Goal: Task Accomplishment & Management: Use online tool/utility

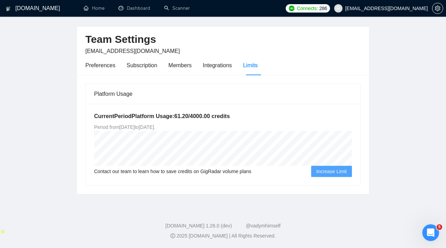
click at [32, 13] on h1 "[DOMAIN_NAME]" at bounding box center [37, 8] width 45 height 17
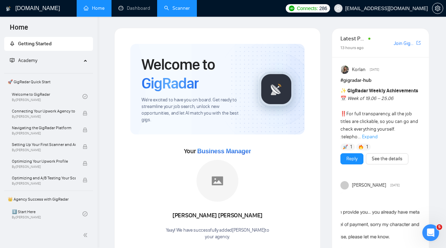
click at [174, 10] on link "Scanner" at bounding box center [177, 8] width 26 height 6
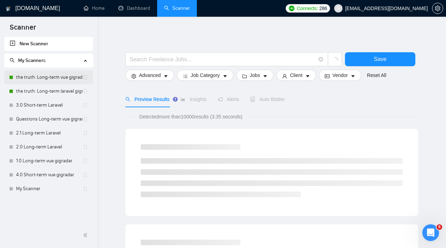
click at [53, 76] on link "the truth: Long-term vue gigradar" at bounding box center [49, 77] width 66 height 14
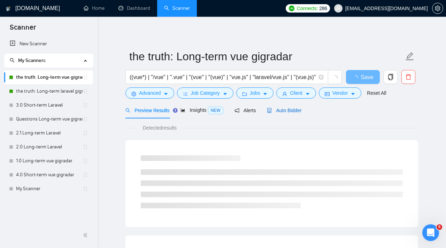
click at [289, 111] on span "Auto Bidder" at bounding box center [284, 111] width 34 height 6
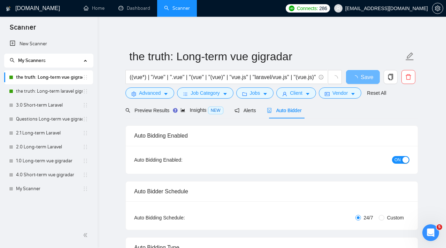
checkbox input "true"
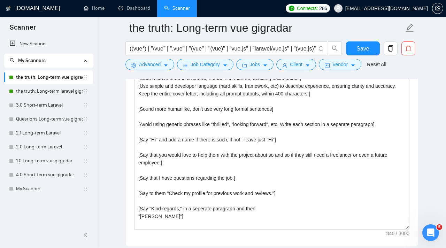
scroll to position [787, 0]
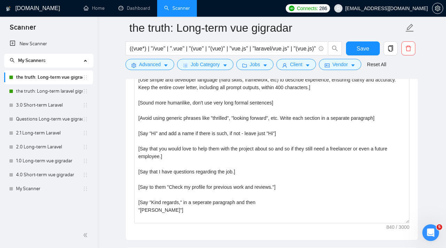
click at [64, 78] on link "the truth: Long-term vue gigradar" at bounding box center [49, 77] width 66 height 14
click at [65, 75] on link "the truth: Long-term vue gigradar" at bounding box center [49, 77] width 66 height 14
click at [57, 84] on link "the truth: Long-term vue gigradar" at bounding box center [49, 77] width 66 height 14
click at [57, 88] on link "the truth: Long-term laravel gigradar" at bounding box center [49, 91] width 66 height 14
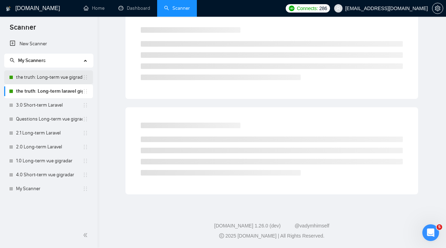
scroll to position [6, 0]
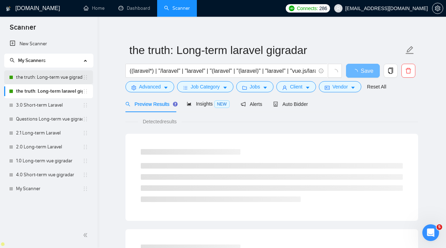
click at [58, 76] on link "the truth: Long-term vue gigradar" at bounding box center [49, 77] width 66 height 14
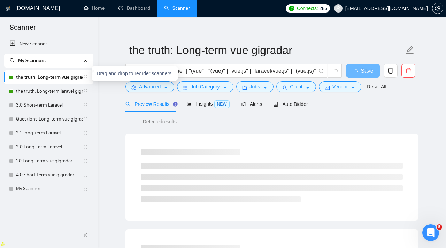
click at [87, 78] on icon "holder" at bounding box center [86, 78] width 6 height 6
click at [84, 76] on icon "holder" at bounding box center [86, 78] width 6 height 6
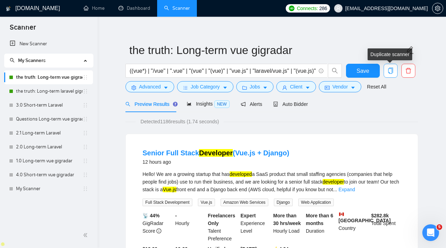
click at [391, 71] on icon "copy" at bounding box center [390, 71] width 5 height 6
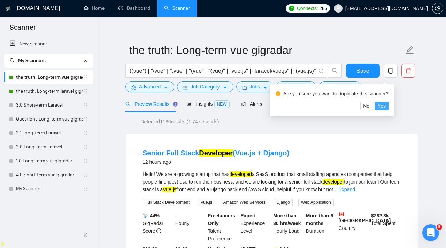
click at [385, 105] on span "Yes" at bounding box center [381, 106] width 8 height 8
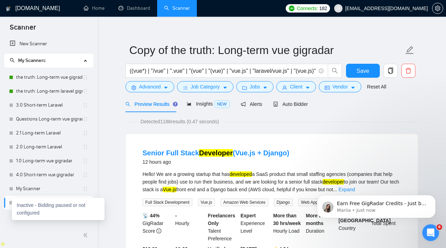
click at [11, 203] on div at bounding box center [11, 203] width 4 height 4
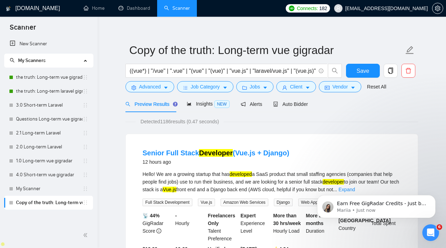
click at [22, 201] on link "Copy of the truth: Long-term vue gigradar" at bounding box center [49, 203] width 66 height 14
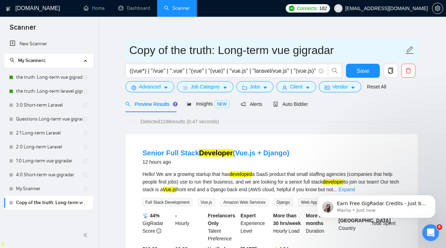
click at [157, 55] on input "Copy of the truth: Long-term vue gigradar" at bounding box center [266, 49] width 274 height 17
click at [189, 49] on input "Copy of the truth: Long-term vue gigradar" at bounding box center [266, 49] width 274 height 17
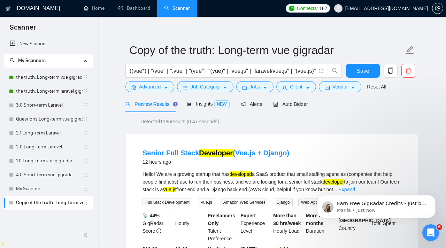
click at [224, 121] on span "Detected 1186 results (0.47 seconds)" at bounding box center [179, 122] width 88 height 8
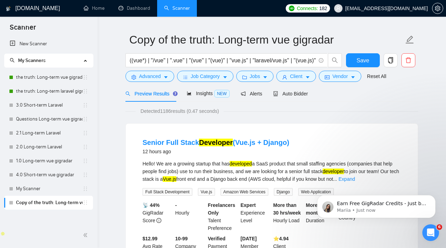
scroll to position [17, 0]
click at [303, 96] on div "Auto Bidder" at bounding box center [290, 93] width 34 height 8
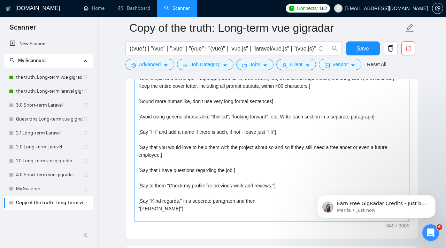
scroll to position [785, 0]
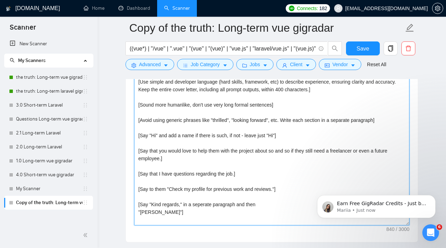
click at [164, 159] on textarea "[Write a cover letter in a natural, human-like manner, avoiding bullet points.]…" at bounding box center [271, 147] width 275 height 157
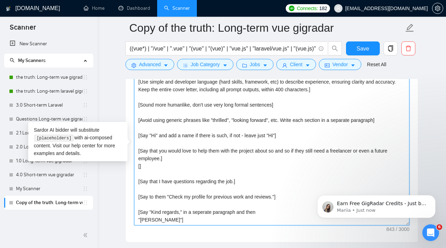
paste textarea "I’ve done [the main task from the job post in 3–4 words] for your competitors! …"
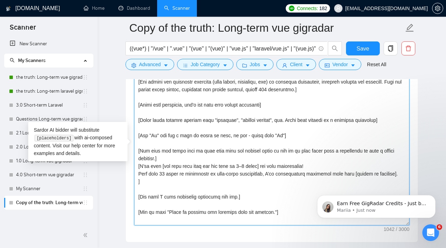
click at [141, 167] on textarea "Cover letter template:" at bounding box center [271, 147] width 275 height 157
click at [330, 166] on textarea "Cover letter template:" at bounding box center [271, 147] width 275 height 157
click at [155, 182] on textarea "Cover letter template:" at bounding box center [271, 147] width 275 height 157
click at [157, 182] on textarea "Cover letter template:" at bounding box center [271, 147] width 275 height 157
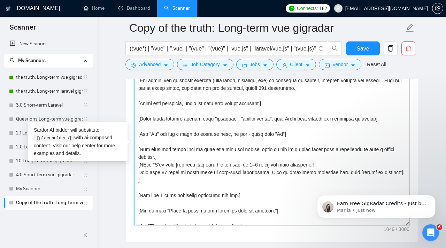
click at [142, 164] on textarea "Cover letter template:" at bounding box center [271, 147] width 275 height 157
click at [187, 193] on textarea "Cover letter template:" at bounding box center [271, 147] width 275 height 157
click at [230, 175] on textarea "Cover letter template:" at bounding box center [271, 147] width 275 height 157
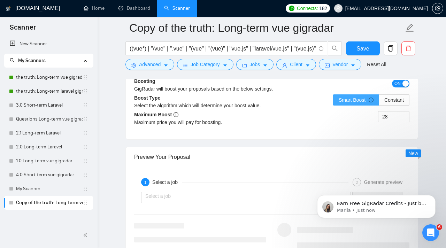
scroll to position [1320, 0]
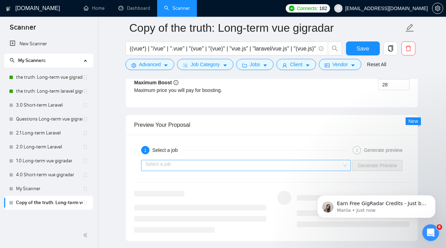
click at [331, 163] on input "search" at bounding box center [243, 165] width 196 height 10
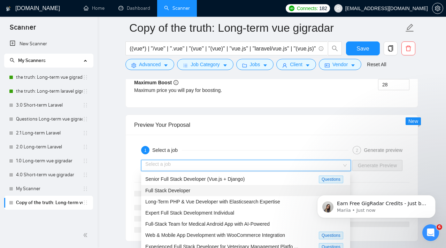
click at [265, 195] on div "Full Stack Developer" at bounding box center [245, 190] width 209 height 11
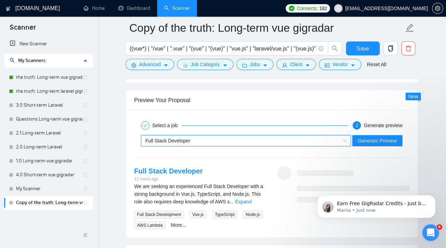
scroll to position [1348, 0]
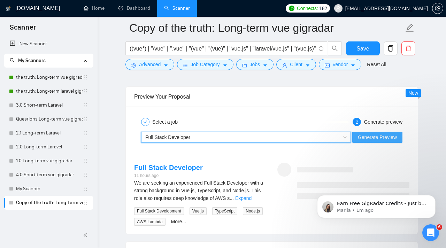
click at [370, 138] on span "Generate Preview" at bounding box center [377, 137] width 39 height 8
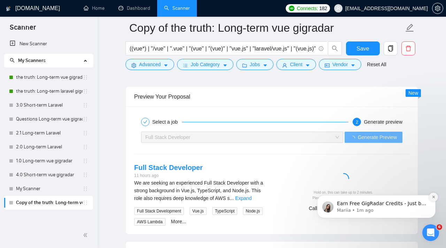
click at [433, 197] on icon "Dismiss notification" at bounding box center [433, 197] width 4 height 4
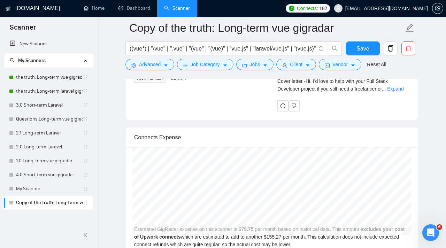
scroll to position [1443, 0]
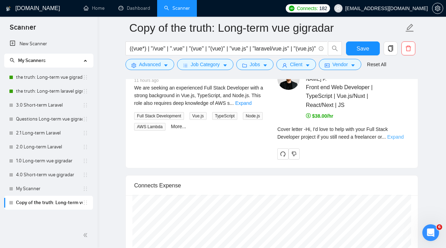
click at [401, 134] on link "Expand" at bounding box center [395, 137] width 16 height 6
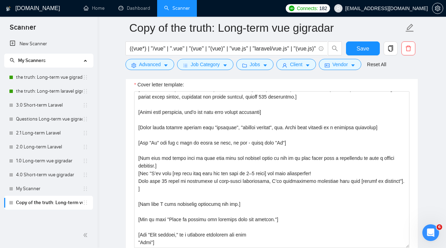
scroll to position [22, 0]
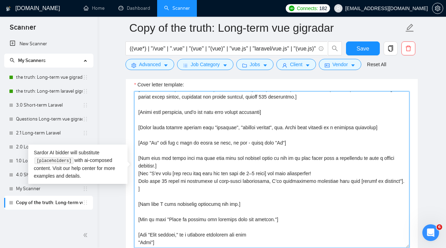
drag, startPoint x: 297, startPoint y: 152, endPoint x: 159, endPoint y: 161, distance: 137.8
click at [159, 161] on textarea "Cover letter template:" at bounding box center [271, 169] width 275 height 157
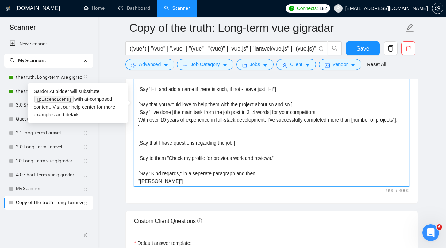
scroll to position [0, 0]
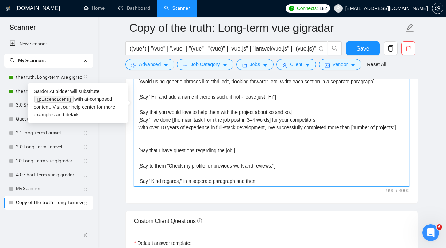
click at [262, 134] on textarea "[Write a cover letter in a natural, human-like manner, avoiding bullet points.]…" at bounding box center [271, 108] width 275 height 157
click at [158, 148] on textarea "[Write a cover letter in a natural, human-like manner, avoiding bullet points.]…" at bounding box center [271, 108] width 275 height 157
paste textarea "To ensure your project is completed successfully, I will: [→ Highlight a specif…"
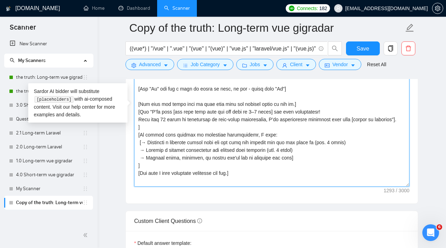
scroll to position [9, 0]
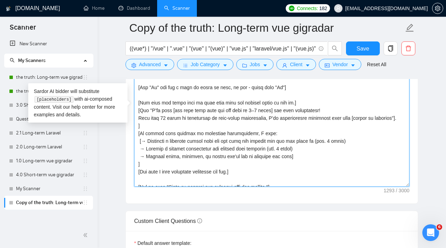
click at [141, 142] on textarea "Cover letter template:" at bounding box center [271, 108] width 275 height 157
click at [265, 140] on textarea "Cover letter template:" at bounding box center [271, 108] width 275 height 157
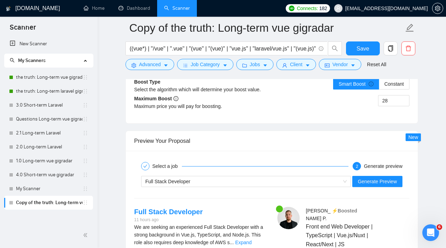
scroll to position [1303, 0]
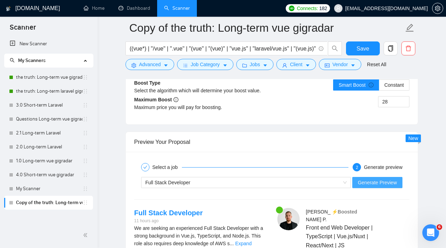
click at [387, 179] on span "Generate Preview" at bounding box center [377, 183] width 39 height 8
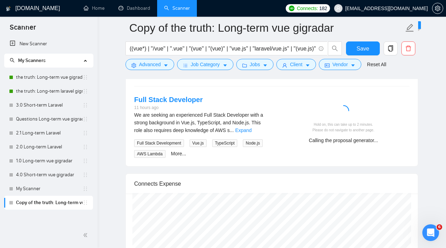
scroll to position [1414, 0]
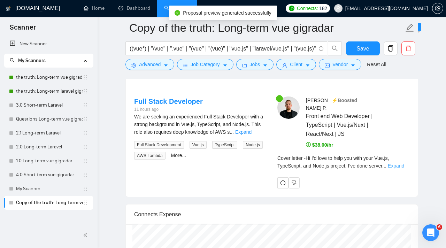
click at [402, 163] on link "Expand" at bounding box center [395, 166] width 16 height 6
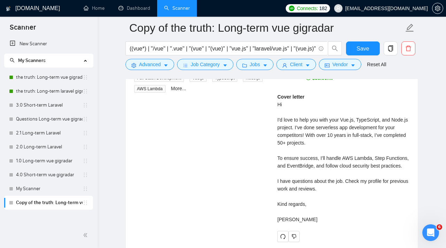
scroll to position [1481, 0]
click at [390, 167] on div "Cover letter Hi I'd love to help you with your Vue.js, TypeScript, and Node.js …" at bounding box center [343, 159] width 132 height 130
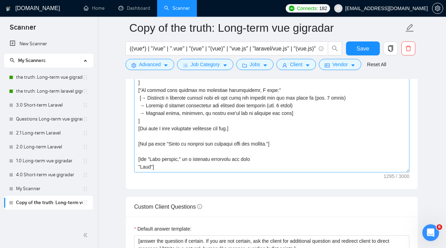
scroll to position [837, 0]
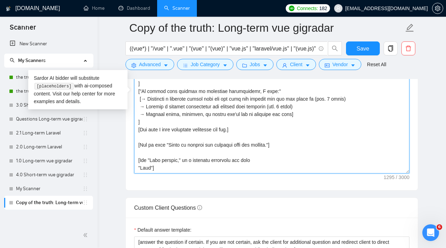
drag, startPoint x: 140, startPoint y: 144, endPoint x: 287, endPoint y: 145, distance: 146.9
click at [287, 145] on textarea "Cover letter template:" at bounding box center [271, 95] width 275 height 157
paste textarea "include the statement "Here is a link to a similar project in my portfolio" and…"
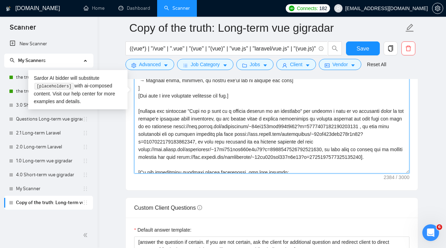
scroll to position [73, 0]
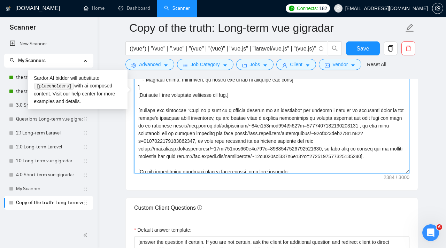
drag, startPoint x: 166, startPoint y: 133, endPoint x: 370, endPoint y: 133, distance: 204.4
click at [370, 133] on textarea "Cover letter template:" at bounding box center [271, 95] width 275 height 157
paste textarea "erikpetroff?p=1906672558933110784"
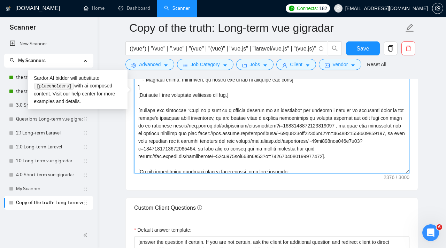
drag, startPoint x: 261, startPoint y: 125, endPoint x: 280, endPoint y: 124, distance: 18.5
click at [280, 124] on textarea "Cover letter template:" at bounding box center [271, 95] width 275 height 157
click at [270, 127] on textarea "Cover letter template:" at bounding box center [271, 95] width 275 height 157
click at [271, 128] on textarea "Cover letter template:" at bounding box center [271, 95] width 275 height 157
click at [298, 126] on textarea "Cover letter template:" at bounding box center [271, 95] width 275 height 157
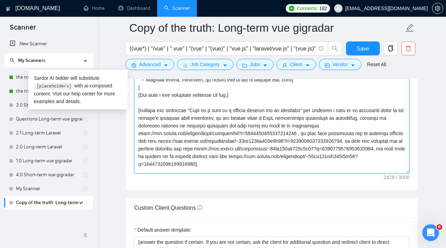
click at [174, 133] on textarea "Cover letter template:" at bounding box center [271, 95] width 275 height 157
drag, startPoint x: 185, startPoint y: 133, endPoint x: 206, endPoint y: 133, distance: 20.9
click at [206, 133] on textarea "Cover letter template:" at bounding box center [271, 95] width 275 height 157
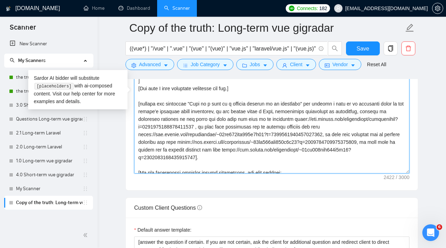
scroll to position [85, 0]
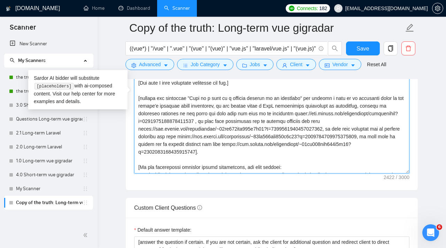
drag, startPoint x: 139, startPoint y: 137, endPoint x: 342, endPoint y: 135, distance: 203.3
click at [342, 135] on textarea "Cover letter template:" at bounding box center [271, 95] width 275 height 157
paste textarea "erikpetroff?p=1706627412279087104"
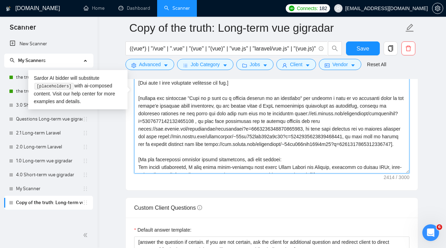
drag, startPoint x: 233, startPoint y: 130, endPoint x: 269, endPoint y: 128, distance: 36.6
click at [269, 128] on textarea "Cover letter template:" at bounding box center [271, 95] width 275 height 157
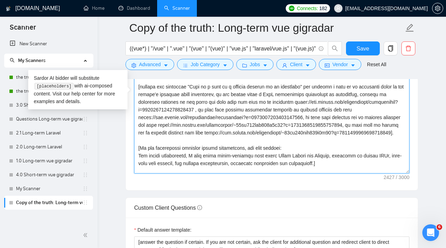
scroll to position [101, 0]
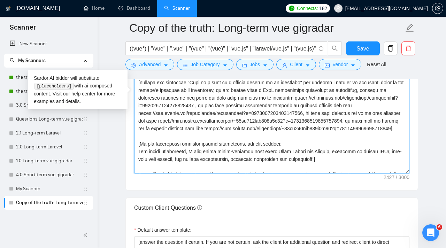
drag, startPoint x: 232, startPoint y: 113, endPoint x: 299, endPoint y: 112, distance: 66.5
click at [299, 112] on textarea "Cover letter template:" at bounding box center [271, 95] width 275 height 157
drag, startPoint x: 289, startPoint y: 113, endPoint x: 323, endPoint y: 115, distance: 34.1
click at [323, 115] on textarea "Cover letter template:" at bounding box center [271, 95] width 275 height 157
paste textarea "payment processing platform"
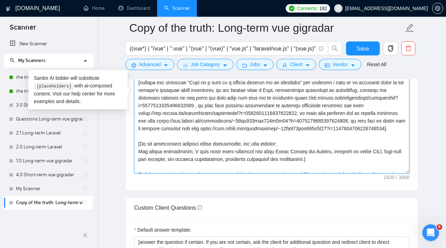
click at [330, 123] on textarea "Cover letter template:" at bounding box center [271, 95] width 275 height 157
click at [346, 121] on textarea "Cover letter template:" at bounding box center [271, 95] width 275 height 157
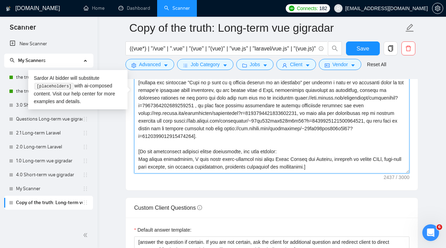
drag, startPoint x: 382, startPoint y: 120, endPoint x: 172, endPoint y: 131, distance: 209.9
click at [172, 131] on textarea "Cover letter template:" at bounding box center [271, 95] width 275 height 157
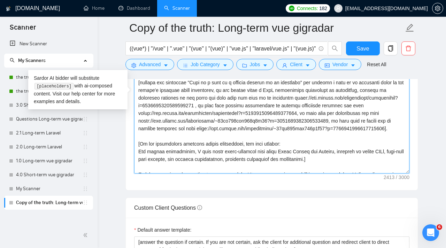
drag, startPoint x: 157, startPoint y: 129, endPoint x: 343, endPoint y: 127, distance: 185.2
click at [343, 127] on textarea "Cover letter template:" at bounding box center [271, 95] width 275 height 157
paste textarea "erikpetroff?p=1587843087596154880"
click at [354, 130] on textarea "Cover letter template:" at bounding box center [271, 95] width 275 height 157
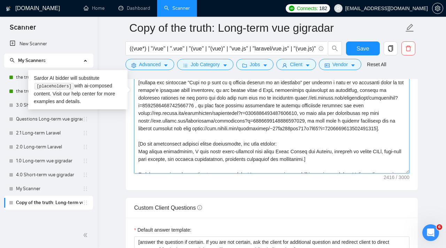
click at [152, 138] on textarea "Cover letter template:" at bounding box center [271, 95] width 275 height 157
drag, startPoint x: 222, startPoint y: 135, endPoint x: 201, endPoint y: 143, distance: 23.0
click at [201, 143] on textarea "Cover letter template:" at bounding box center [271, 95] width 275 height 157
paste textarea "erikpetroff?p=1587777398148481024"
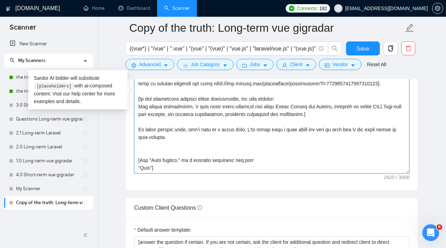
scroll to position [144, 0]
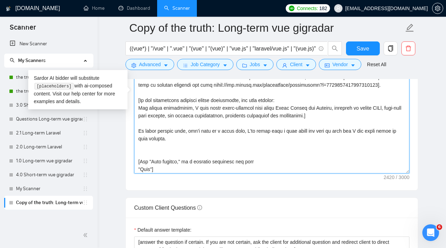
drag, startPoint x: 137, startPoint y: 109, endPoint x: 346, endPoint y: 133, distance: 210.5
click at [346, 133] on textarea "Cover letter template:" at bounding box center [271, 95] width 275 height 157
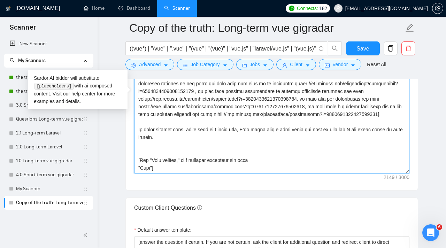
scroll to position [118, 0]
click at [271, 146] on textarea "Cover letter template:" at bounding box center [271, 95] width 275 height 157
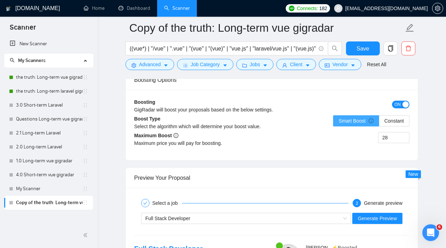
scroll to position [1361, 0]
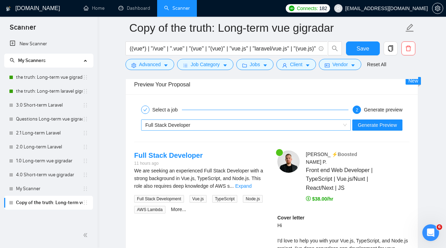
click at [305, 128] on div "Full Stack Developer" at bounding box center [242, 125] width 195 height 10
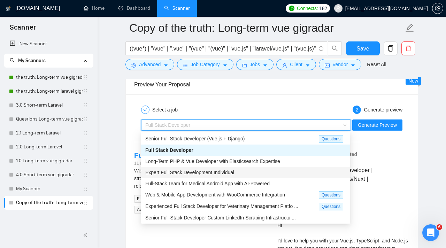
click at [262, 171] on div "Expert Full Stack Development Individual" at bounding box center [245, 172] width 201 height 8
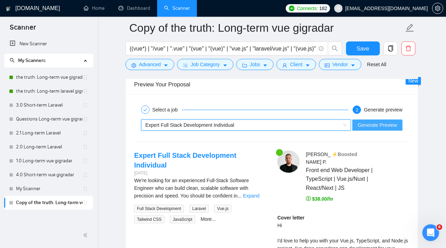
click at [358, 123] on span "Generate Preview" at bounding box center [377, 125] width 39 height 8
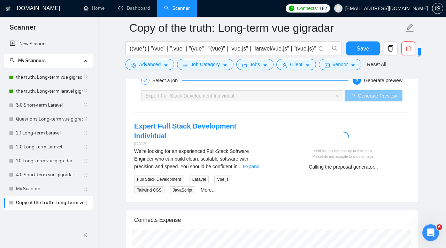
scroll to position [1391, 0]
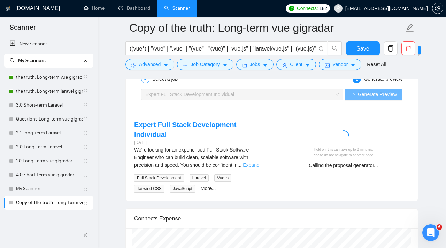
click at [253, 162] on link "Expand" at bounding box center [251, 165] width 16 height 6
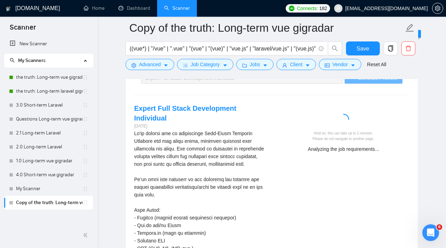
scroll to position [1407, 0]
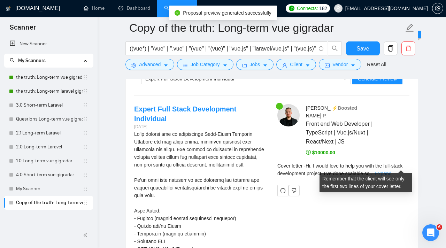
click at [391, 171] on link "Expand" at bounding box center [383, 174] width 16 height 6
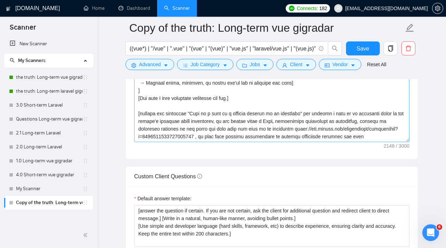
scroll to position [36, 0]
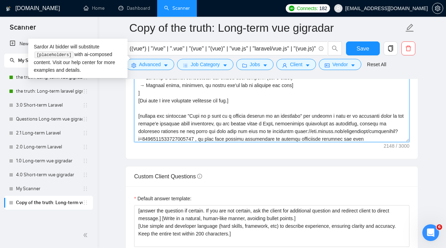
drag, startPoint x: 246, startPoint y: 108, endPoint x: 125, endPoint y: 108, distance: 121.8
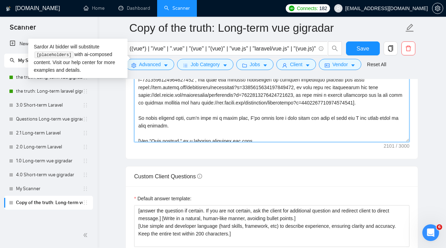
scroll to position [107, 0]
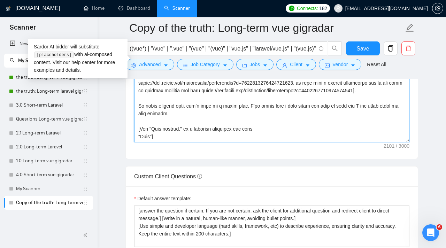
click at [139, 108] on textarea "Cover letter template:" at bounding box center [271, 63] width 275 height 157
paste textarea "[Say that I have questions regarding the job.]"
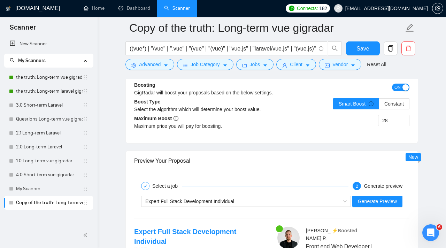
scroll to position [1351, 0]
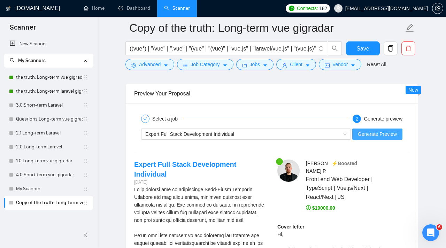
click at [370, 135] on span "Generate Preview" at bounding box center [377, 134] width 39 height 8
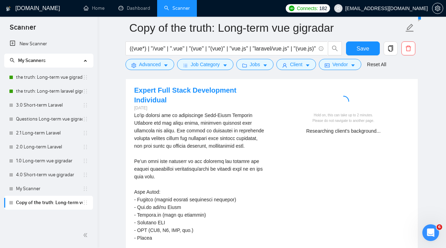
scroll to position [1439, 0]
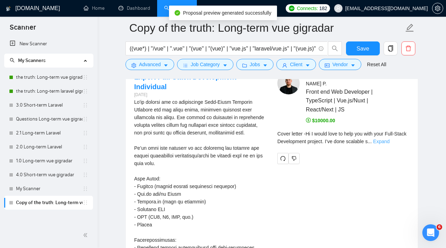
click at [389, 139] on link "Expand" at bounding box center [381, 142] width 16 height 6
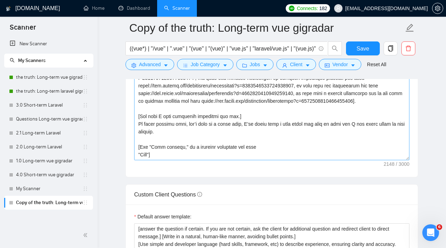
scroll to position [115, 0]
click at [138, 154] on textarea "Cover letter template:" at bounding box center [271, 81] width 275 height 157
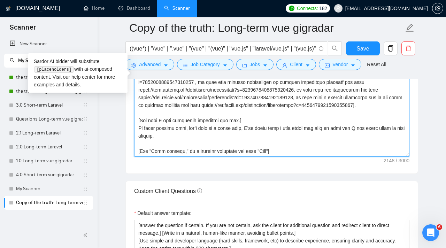
scroll to position [854, 0]
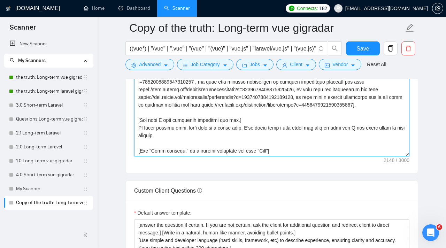
click at [205, 150] on textarea "Cover letter template:" at bounding box center [271, 78] width 275 height 157
click at [204, 150] on textarea "Cover letter template:" at bounding box center [271, 78] width 275 height 157
click at [219, 151] on textarea "Cover letter template:" at bounding box center [271, 78] width 275 height 157
click at [261, 148] on textarea "Cover letter template:" at bounding box center [271, 78] width 275 height 157
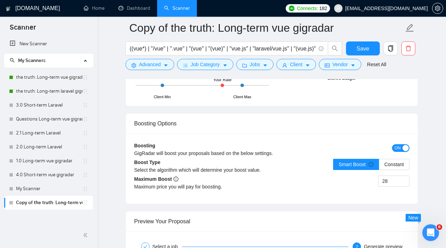
scroll to position [1202, 0]
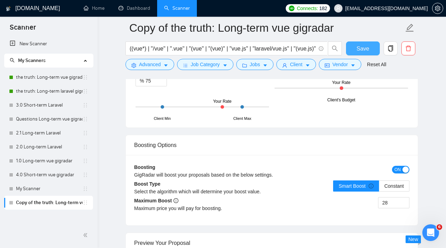
type textarea "[Write a cover letter in a natural, human-like manner, avoiding bullet points.]…"
click at [365, 46] on span "Save" at bounding box center [362, 48] width 13 height 9
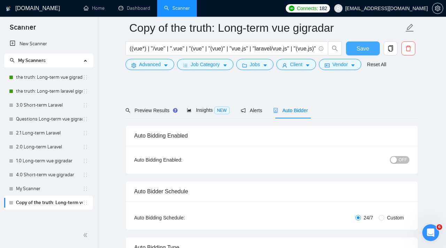
scroll to position [53, 0]
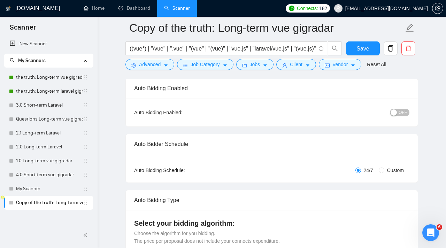
click at [400, 112] on span "OFF" at bounding box center [402, 113] width 8 height 8
click at [362, 47] on span "Save" at bounding box center [362, 48] width 13 height 9
click at [29, 111] on link "3.0 Short-term Laravel" at bounding box center [49, 105] width 66 height 14
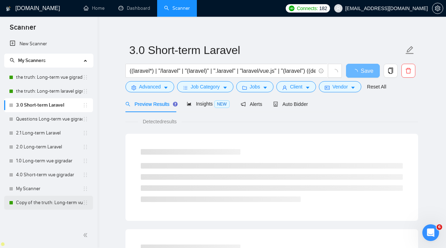
click at [87, 201] on icon "holder" at bounding box center [86, 203] width 6 height 6
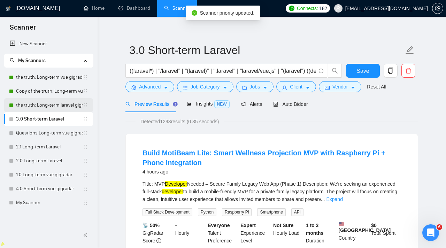
click at [60, 103] on link "the truth: Long-term laravel gigradar" at bounding box center [49, 105] width 66 height 14
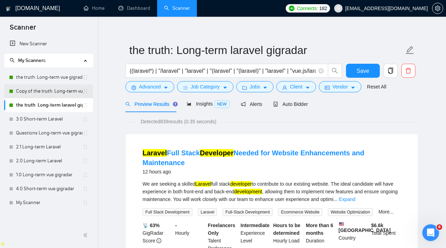
click at [54, 89] on link "Copy of the truth: Long-term vue gigradar" at bounding box center [49, 91] width 66 height 14
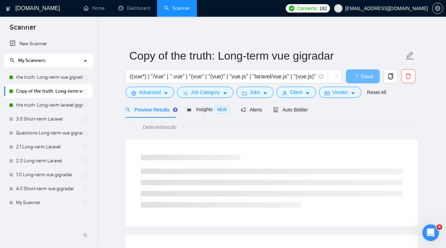
scroll to position [6, 0]
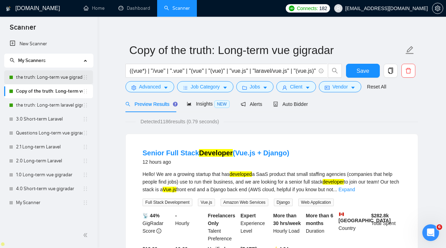
click at [65, 79] on link "the truth: Long-term vue gigradar" at bounding box center [49, 77] width 66 height 14
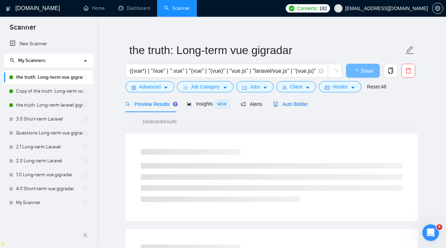
click at [301, 106] on span "Auto Bidder" at bounding box center [290, 104] width 34 height 6
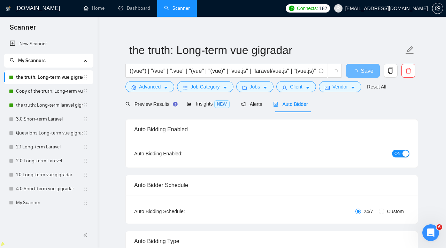
checkbox input "true"
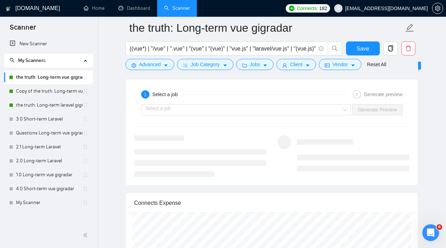
scroll to position [1296, 0]
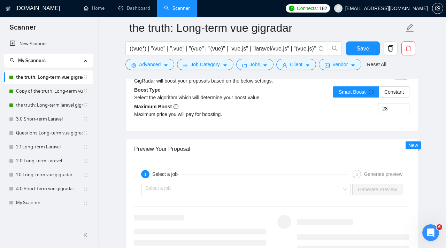
click at [280, 195] on div "Select a job Generate Preview" at bounding box center [271, 189] width 276 height 17
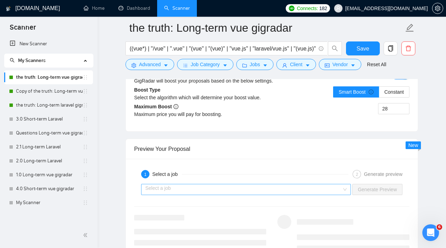
click at [280, 193] on input "search" at bounding box center [243, 189] width 196 height 10
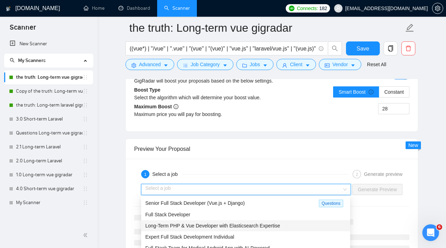
click at [278, 227] on span "Long-Term PHP & Vue Developer with Elasticsearch Expertise" at bounding box center [212, 226] width 135 height 6
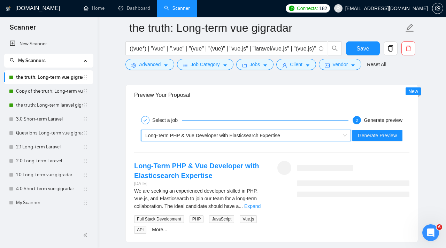
scroll to position [1355, 0]
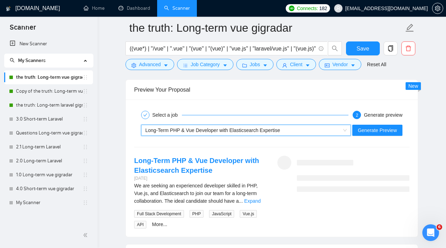
click at [386, 138] on div "~021955327927363294196 Long-Term PHP & Vue Developer with Elasticsearch Experti…" at bounding box center [271, 130] width 276 height 17
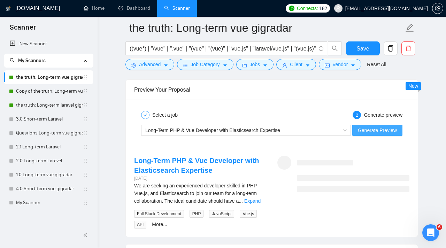
click at [386, 131] on span "Generate Preview" at bounding box center [377, 130] width 39 height 8
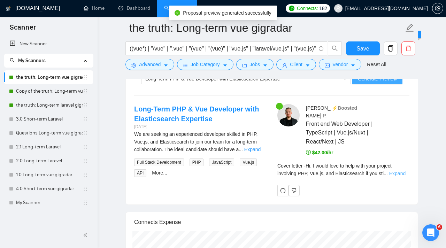
scroll to position [1409, 0]
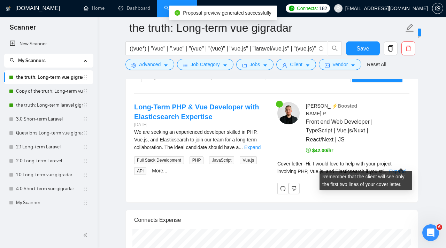
click at [399, 160] on div "Cover letter - Hi, I would love to help with your project involving PHP, Vue.js…" at bounding box center [343, 167] width 132 height 15
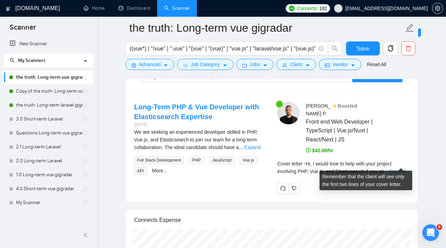
click at [399, 168] on link "Expand" at bounding box center [397, 171] width 16 height 6
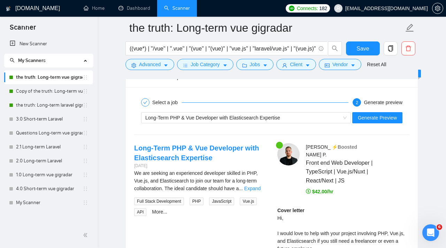
scroll to position [1369, 0]
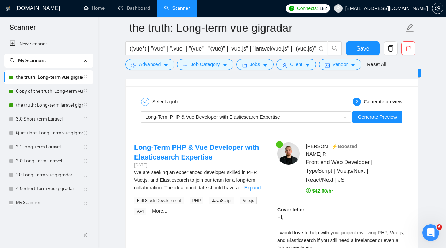
drag, startPoint x: 64, startPoint y: 89, endPoint x: 124, endPoint y: 89, distance: 59.2
click at [64, 89] on link "Copy of the truth: Long-term vue gigradar" at bounding box center [49, 91] width 66 height 14
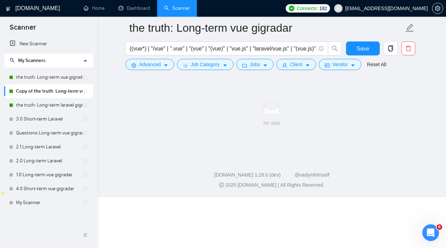
scroll to position [6, 0]
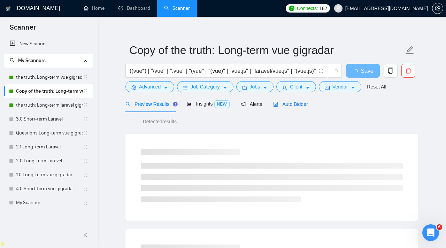
click at [283, 107] on div "Auto Bidder" at bounding box center [290, 104] width 34 height 8
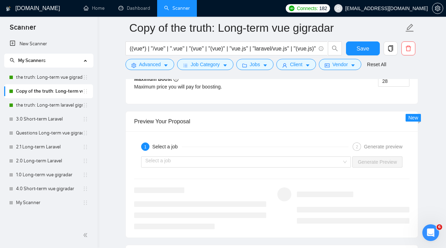
scroll to position [1347, 0]
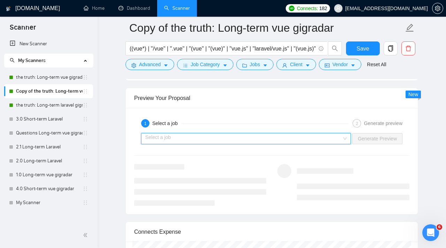
click at [328, 137] on input "search" at bounding box center [243, 138] width 196 height 10
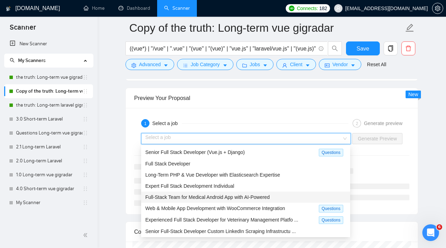
click at [275, 196] on div "Full-Stack Team for Medical Android App with AI-Powered" at bounding box center [245, 197] width 201 height 8
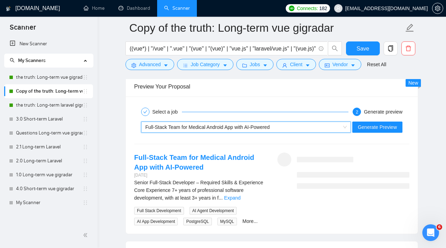
scroll to position [1367, 0]
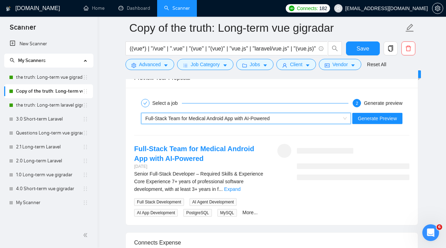
click at [391, 125] on div "~021955247480142812148 Full-Stack Team for Medical Android App with AI-Powered …" at bounding box center [271, 118] width 276 height 17
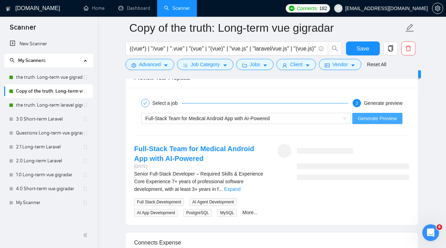
click at [391, 121] on span "Generate Preview" at bounding box center [377, 119] width 39 height 8
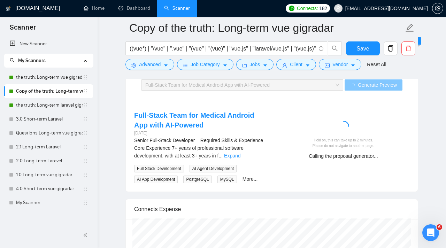
scroll to position [1401, 0]
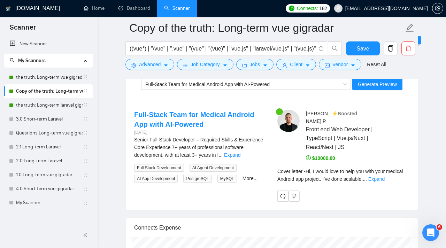
click at [401, 174] on div "Cover letter - Hi, I would love to help you with your medical Android app proje…" at bounding box center [343, 174] width 132 height 15
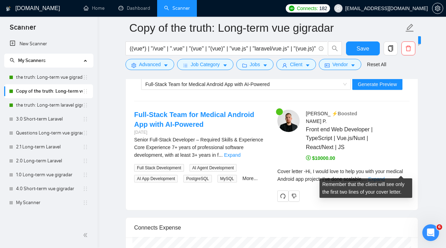
click at [384, 176] on link "Expand" at bounding box center [376, 179] width 16 height 6
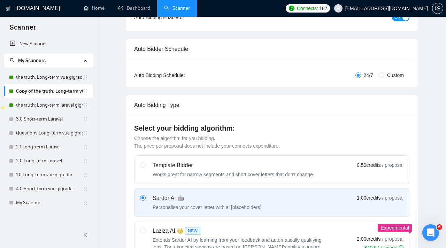
scroll to position [0, 0]
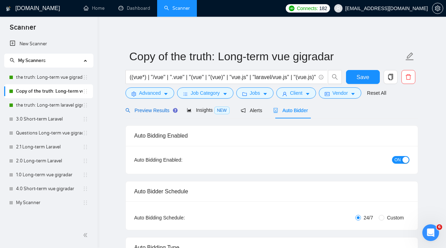
click at [157, 108] on span "Preview Results" at bounding box center [150, 111] width 50 height 6
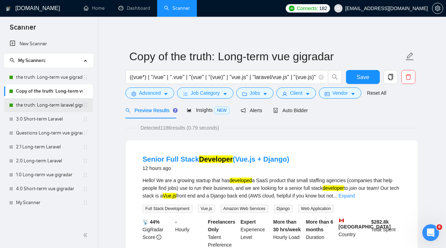
click at [65, 102] on link "the truth: Long-term laravel gigradar" at bounding box center [49, 105] width 66 height 14
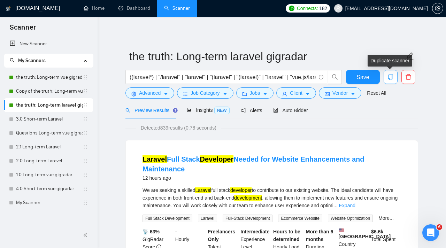
click at [393, 75] on span "copy" at bounding box center [390, 77] width 13 height 6
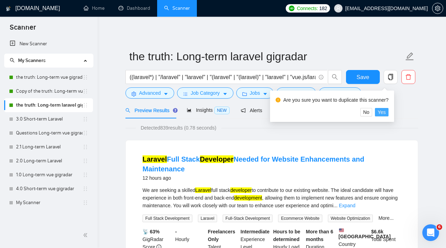
click at [385, 113] on span "Yes" at bounding box center [381, 112] width 8 height 8
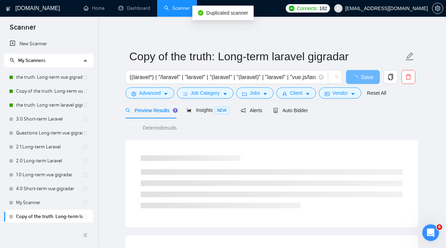
click at [287, 101] on form "Copy of the truth: Long-term laravel gigradar ((laravel*) | "/laravel" | "larav…" at bounding box center [271, 73] width 292 height 57
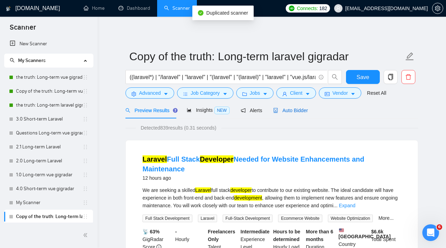
click at [288, 110] on span "Auto Bidder" at bounding box center [290, 111] width 34 height 6
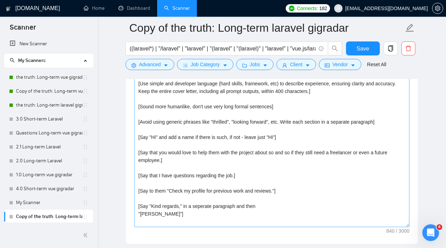
scroll to position [795, 0]
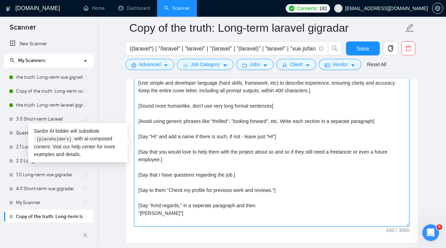
drag, startPoint x: 138, startPoint y: 151, endPoint x: 172, endPoint y: 156, distance: 34.1
click at [172, 156] on textarea "[Write a cover letter in a natural, human-like manner, avoiding bullet points.]…" at bounding box center [271, 148] width 275 height 157
click at [254, 158] on textarea "[Write a cover letter in a natural, human-like manner, avoiding bullet points.]…" at bounding box center [271, 148] width 275 height 157
click at [297, 151] on textarea "[Write a cover letter in a natural, human-like manner, avoiding bullet points.]…" at bounding box center [271, 148] width 275 height 157
click at [301, 155] on textarea "[Write a cover letter in a natural, human-like manner, avoiding bullet points.]…" at bounding box center [271, 148] width 275 height 157
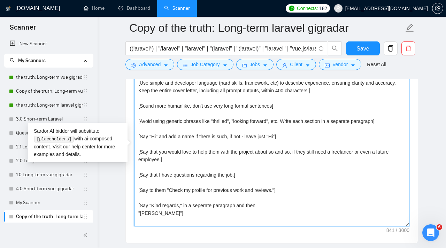
click at [299, 152] on textarea "[Write a cover letter in a natural, human-like manner, avoiding bullet points.]…" at bounding box center [271, 148] width 275 height 157
drag, startPoint x: 298, startPoint y: 152, endPoint x: 302, endPoint y: 156, distance: 5.2
click at [302, 157] on textarea "[Write a cover letter in a natural, human-like manner, avoiding bullet points.]…" at bounding box center [271, 148] width 275 height 157
paste textarea "I know how to [the main task from the job post in 3–4 words] I finished a simil…"
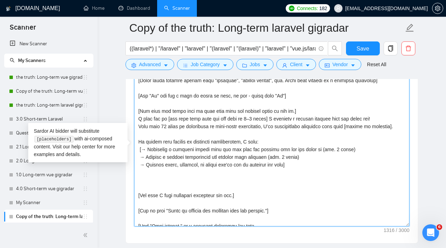
scroll to position [41, 0]
click at [178, 140] on textarea "Cover letter template:" at bounding box center [271, 148] width 275 height 157
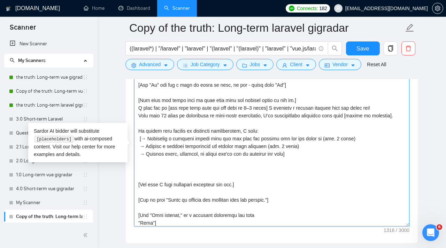
scroll to position [53, 0]
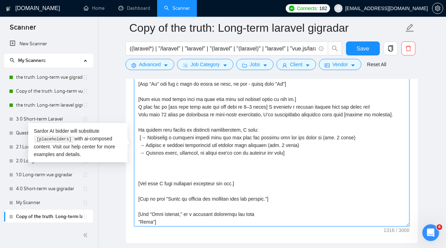
click at [158, 178] on textarea "Cover letter template:" at bounding box center [271, 148] width 275 height 157
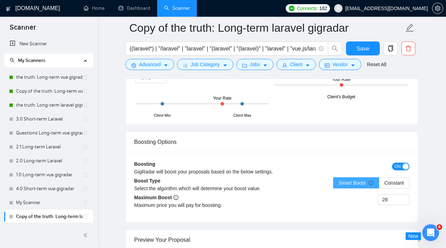
scroll to position [1384, 0]
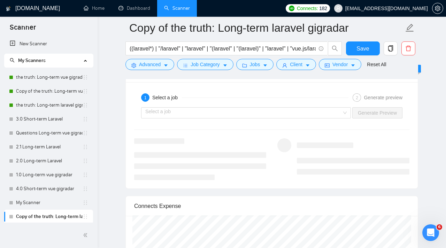
type textarea "[Write a cover letter in a natural, human-like manner, avoiding bullet points.]…"
click at [286, 106] on div "Select a job Generate Preview" at bounding box center [271, 112] width 276 height 17
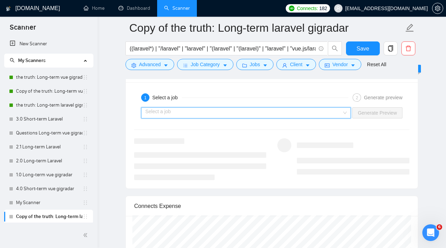
click at [286, 110] on input "search" at bounding box center [243, 113] width 196 height 10
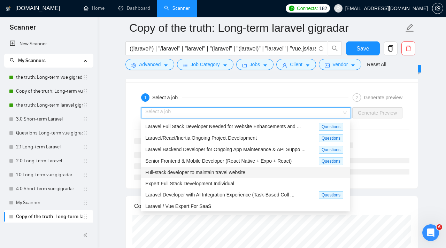
click at [234, 167] on div "Full-stack developer to maintain travel website" at bounding box center [245, 172] width 209 height 11
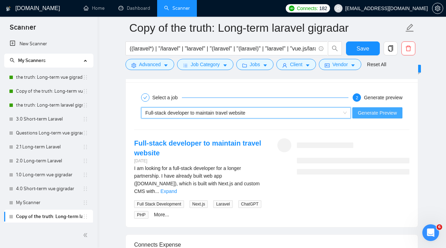
click at [374, 115] on span "Generate Preview" at bounding box center [377, 113] width 39 height 8
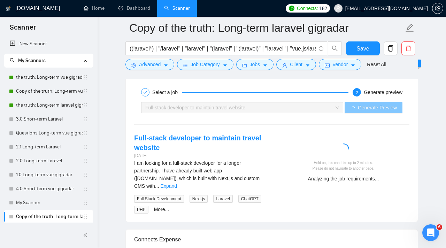
scroll to position [1394, 0]
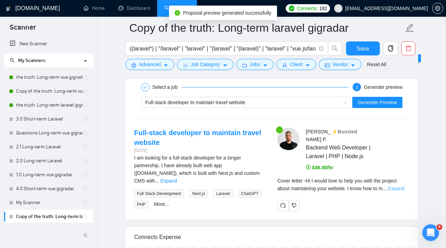
click at [399, 186] on link "Expand" at bounding box center [396, 189] width 16 height 6
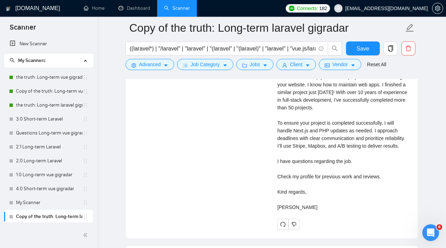
scroll to position [1528, 0]
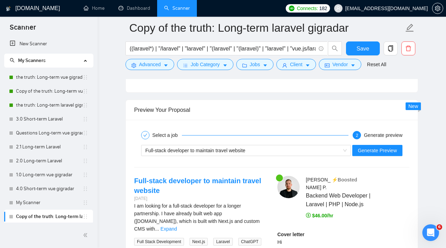
scroll to position [1353, 0]
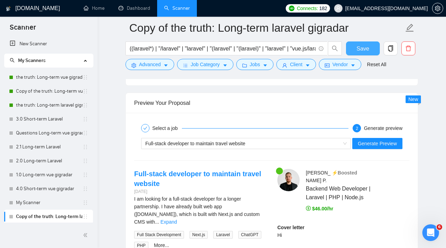
click at [361, 51] on span "Save" at bounding box center [362, 48] width 13 height 9
click at [55, 89] on link "Copy of the truth: Long-term vue gigradar" at bounding box center [49, 91] width 66 height 14
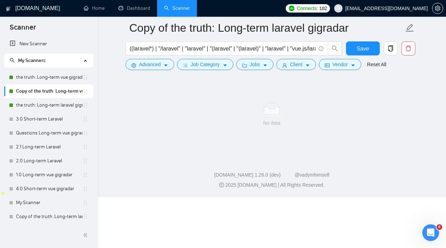
scroll to position [6, 0]
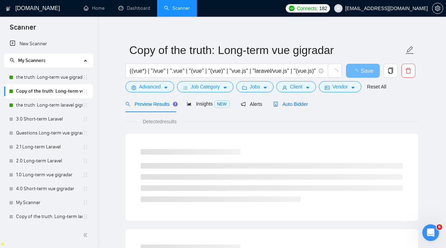
click at [286, 104] on span "Auto Bidder" at bounding box center [290, 104] width 34 height 6
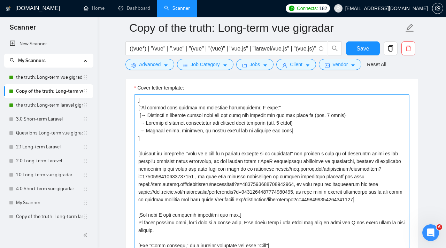
scroll to position [799, 0]
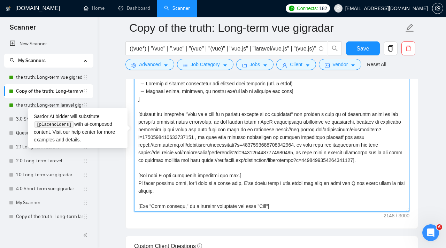
drag, startPoint x: 136, startPoint y: 112, endPoint x: 308, endPoint y: 191, distance: 188.7
click at [308, 191] on textarea "Cover letter template:" at bounding box center [271, 133] width 275 height 157
click at [303, 104] on textarea "Cover letter template:" at bounding box center [271, 133] width 275 height 157
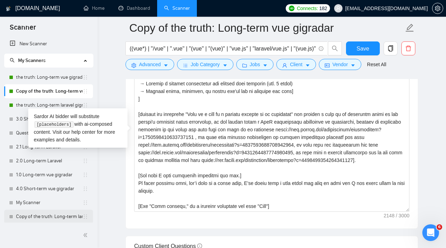
click at [40, 214] on link "Copy of the truth: Long-term laravel gigradar" at bounding box center [49, 217] width 66 height 14
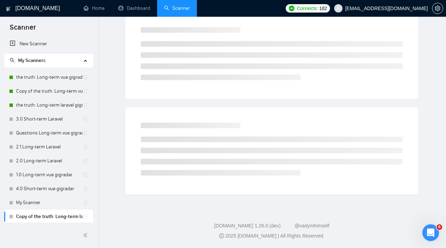
scroll to position [6, 0]
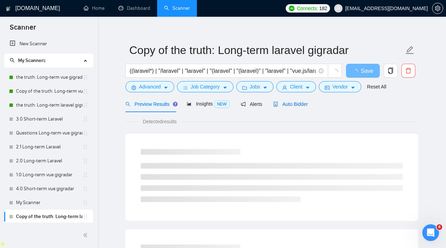
click at [291, 102] on span "Auto Bidder" at bounding box center [290, 104] width 34 height 6
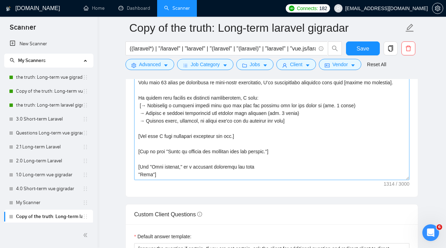
scroll to position [843, 0]
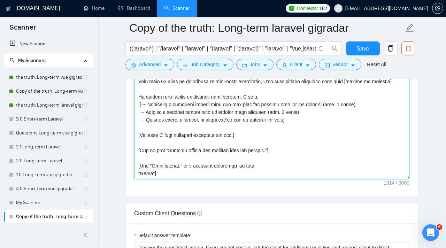
drag, startPoint x: 302, startPoint y: 120, endPoint x: 303, endPoint y: 126, distance: 5.2
click at [302, 120] on textarea "Cover letter template:" at bounding box center [271, 100] width 275 height 157
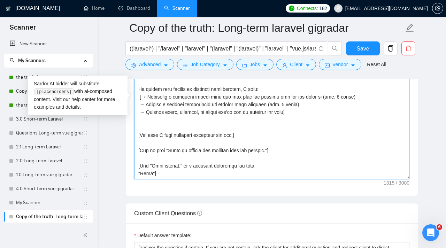
paste textarea "[include the statement "Here is a link to a similar project in my portfolio" an…"
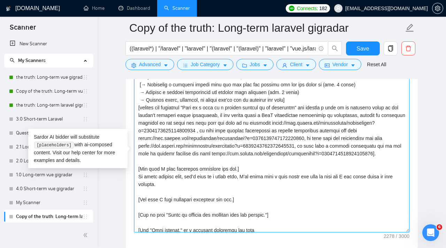
scroll to position [103, 0]
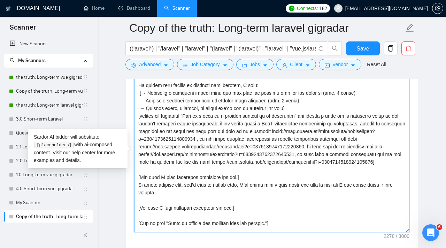
click at [302, 115] on textarea "Cover letter template:" at bounding box center [271, 154] width 275 height 157
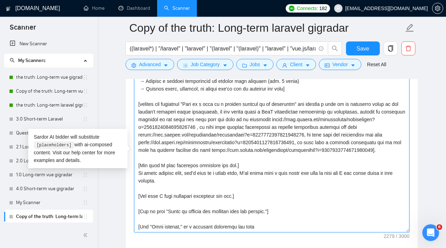
scroll to position [137, 0]
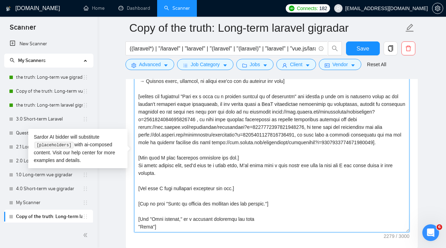
drag, startPoint x: 247, startPoint y: 154, endPoint x: 159, endPoint y: 154, distance: 87.4
click at [159, 154] on textarea "Cover letter template:" at bounding box center [271, 154] width 275 height 157
drag, startPoint x: 139, startPoint y: 159, endPoint x: 236, endPoint y: 158, distance: 97.1
click at [236, 158] on textarea "Cover letter template:" at bounding box center [271, 154] width 275 height 157
drag, startPoint x: 241, startPoint y: 159, endPoint x: 167, endPoint y: 165, distance: 73.3
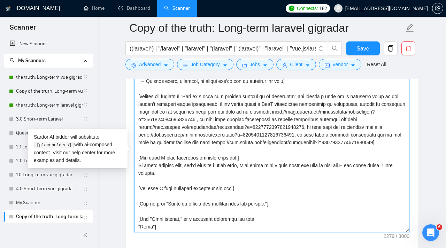
click at [167, 165] on textarea "Cover letter template:" at bounding box center [271, 154] width 275 height 157
click at [178, 182] on textarea "Cover letter template:" at bounding box center [271, 154] width 275 height 157
drag, startPoint x: 137, startPoint y: 188, endPoint x: 303, endPoint y: 203, distance: 166.7
click at [303, 203] on textarea "Cover letter template:" at bounding box center [271, 154] width 275 height 157
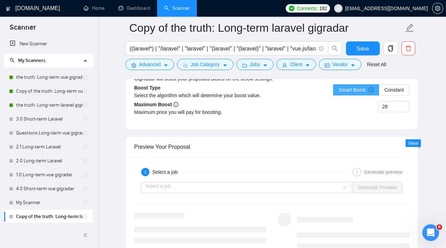
scroll to position [1308, 0]
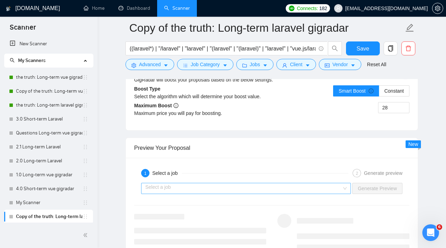
click at [340, 186] on input "search" at bounding box center [243, 188] width 196 height 10
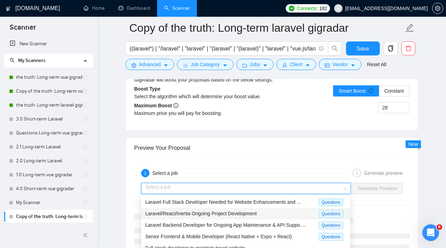
click at [269, 211] on div "Laravel/React/Inertia Ongoing Project Development" at bounding box center [231, 214] width 173 height 8
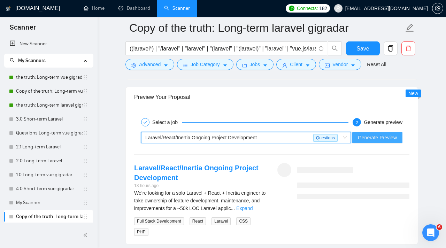
click at [375, 137] on span "Generate Preview" at bounding box center [377, 138] width 39 height 8
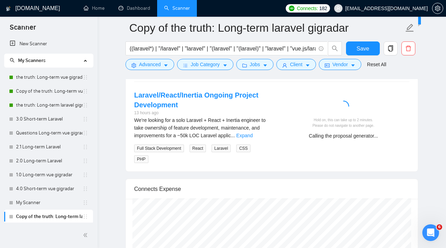
scroll to position [1434, 0]
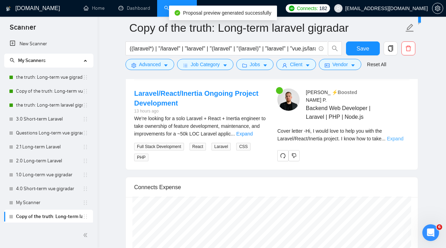
click at [403, 136] on link "Expand" at bounding box center [395, 139] width 16 height 6
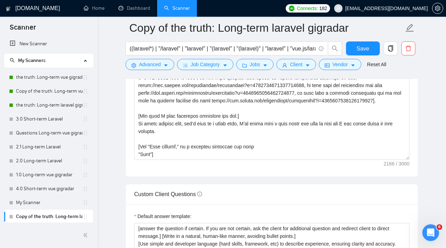
scroll to position [860, 0]
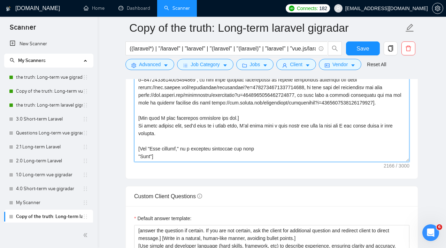
click at [174, 120] on textarea "Cover letter template:" at bounding box center [271, 83] width 275 height 157
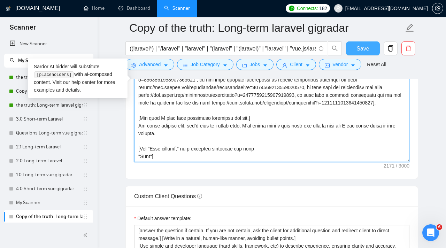
type textarea "[Write a cover letter in a natural, human-like manner, avoiding bullet points.]…"
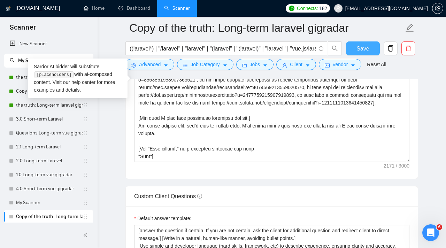
click at [369, 48] on button "Save" at bounding box center [363, 48] width 34 height 14
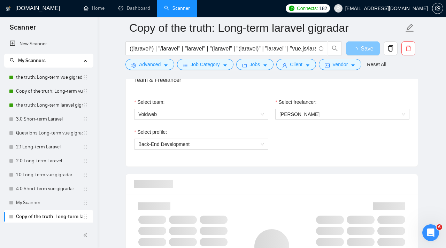
scroll to position [0, 0]
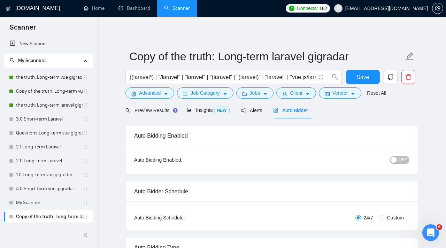
click at [394, 163] on div "button" at bounding box center [393, 160] width 6 height 6
click at [362, 76] on span "Save" at bounding box center [362, 77] width 13 height 9
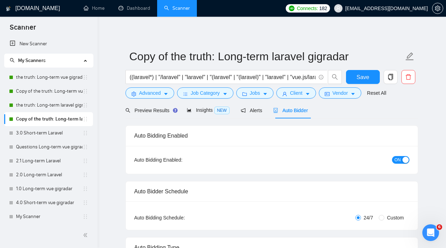
drag, startPoint x: 84, startPoint y: 217, endPoint x: 172, endPoint y: 6, distance: 227.8
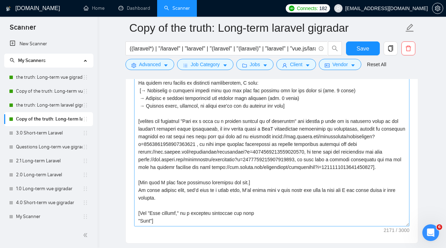
scroll to position [799, 0]
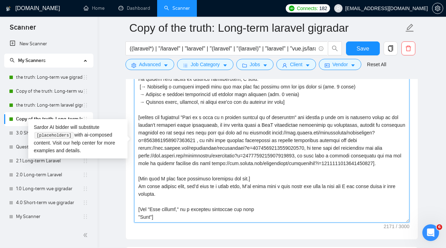
drag, startPoint x: 192, startPoint y: 118, endPoint x: 297, endPoint y: 118, distance: 104.4
click at [297, 118] on textarea "Cover letter template:" at bounding box center [271, 144] width 275 height 157
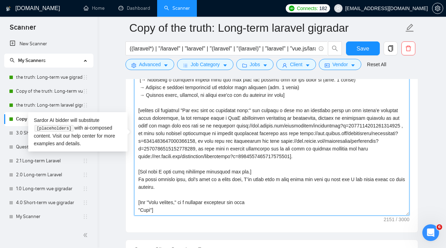
scroll to position [806, 0]
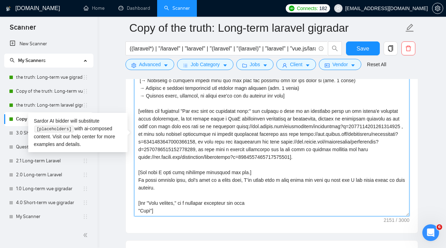
drag, startPoint x: 343, startPoint y: 143, endPoint x: 375, endPoint y: 143, distance: 32.0
click at [375, 143] on textarea "Cover letter template:" at bounding box center [271, 138] width 275 height 157
drag, startPoint x: 147, startPoint y: 150, endPoint x: 320, endPoint y: 148, distance: 173.7
click at [320, 148] on textarea "Cover letter template:" at bounding box center [271, 138] width 275 height 157
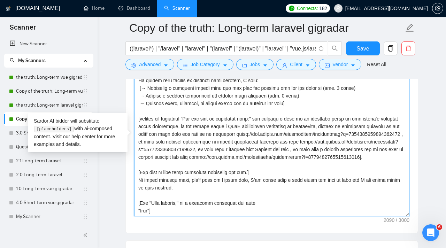
paste textarea "https://www.upwork.com/freelancers/erikpetroff?p=1587843087596154880"
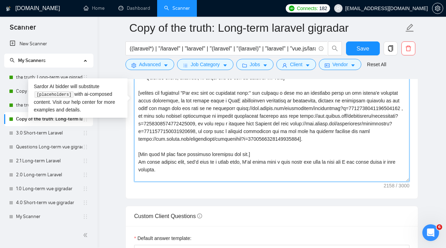
scroll to position [94, 0]
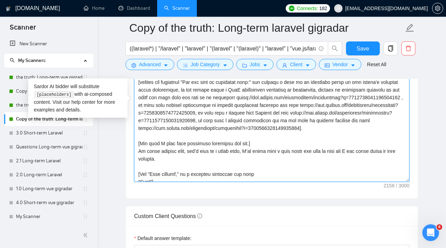
click at [164, 129] on textarea "Cover letter template:" at bounding box center [271, 103] width 275 height 157
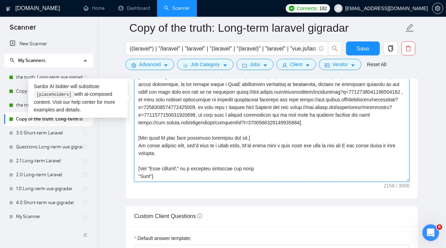
scroll to position [101, 0]
click at [201, 135] on textarea "Cover letter template:" at bounding box center [271, 103] width 275 height 157
paste textarea "[URL][DOMAIN_NAME]"
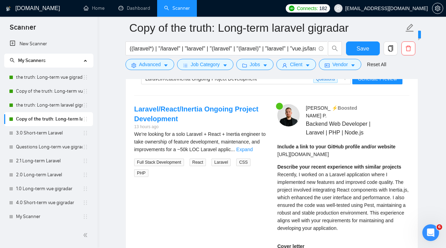
scroll to position [1411, 0]
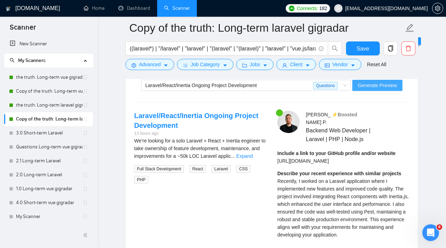
click at [365, 89] on span "Generate Preview" at bounding box center [377, 85] width 39 height 8
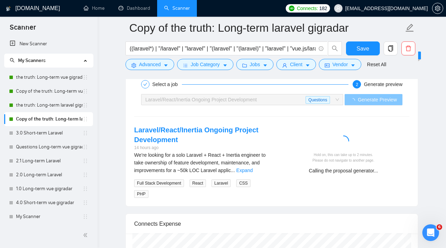
scroll to position [1397, 0]
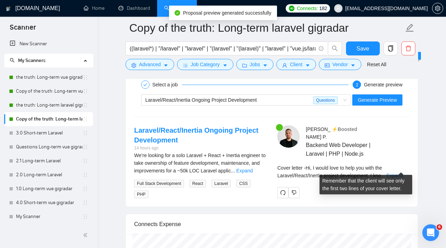
click at [351, 165] on span "Cover letter - Hi, I would love to help you with the Laravel/React/Inertia proj…" at bounding box center [329, 171] width 104 height 13
click at [378, 167] on span "Cover letter - Hi, I would love to help you with the Laravel/React/Inertia proj…" at bounding box center [329, 171] width 104 height 13
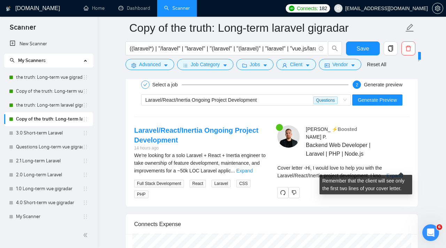
click at [389, 169] on div "Cover letter - Hi, I would love to help you with the Laravel/React/Inertia proj…" at bounding box center [343, 171] width 132 height 15
click at [392, 173] on link "Expand" at bounding box center [394, 176] width 16 height 6
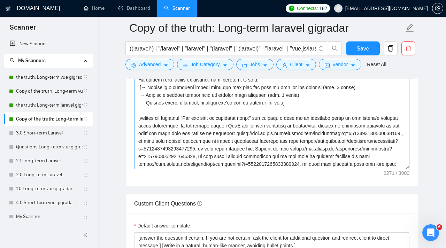
scroll to position [50, 0]
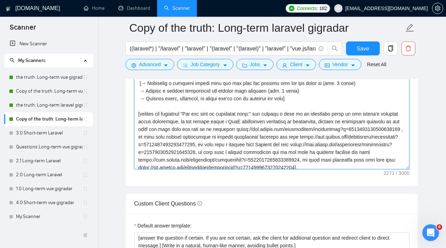
click at [261, 122] on textarea "Cover letter template:" at bounding box center [271, 91] width 275 height 157
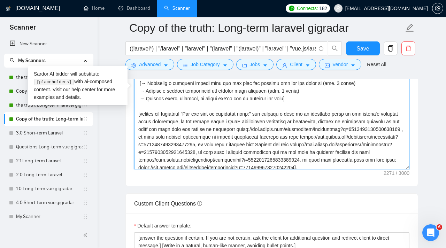
drag, startPoint x: 192, startPoint y: 122, endPoint x: 260, endPoint y: 121, distance: 67.9
click at [260, 121] on textarea "Cover letter template:" at bounding box center [271, 91] width 275 height 157
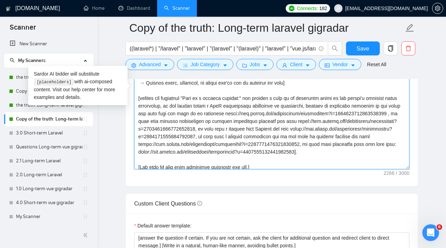
scroll to position [54, 0]
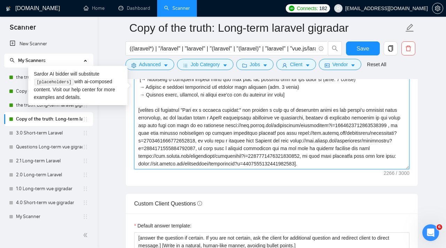
click at [139, 116] on textarea "Cover letter template:" at bounding box center [271, 91] width 275 height 157
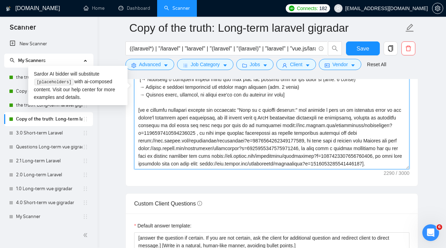
click at [156, 113] on textarea "Cover letter template:" at bounding box center [271, 91] width 275 height 157
click at [158, 120] on textarea "Cover letter template:" at bounding box center [271, 91] width 275 height 157
click at [173, 128] on textarea "Cover letter template:" at bounding box center [271, 91] width 275 height 157
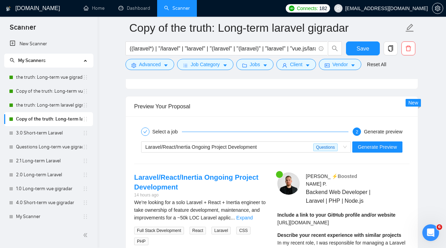
click at [377, 152] on div "Laravel/React/Inertia Ongoing Project Development Questions Generate Preview" at bounding box center [271, 147] width 276 height 17
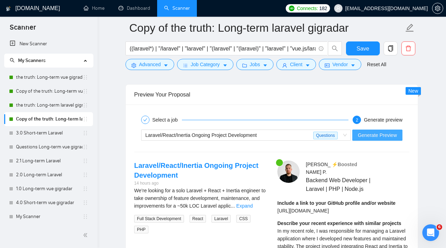
click at [377, 138] on span "Generate Preview" at bounding box center [377, 135] width 39 height 8
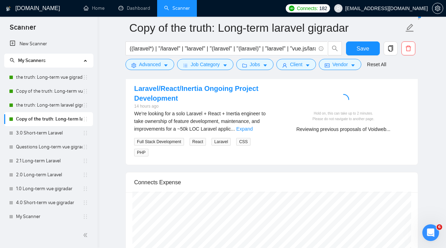
scroll to position [1433, 0]
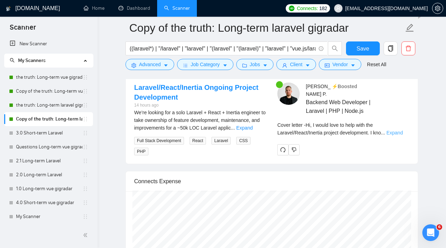
click at [398, 130] on link "Expand" at bounding box center [394, 133] width 16 height 6
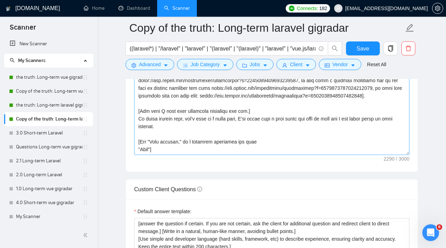
scroll to position [860, 0]
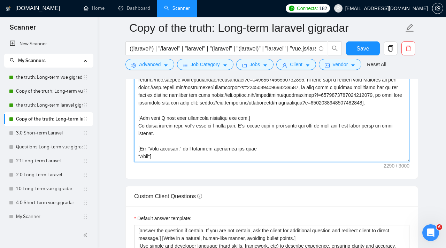
click at [139, 156] on textarea "Cover letter template:" at bounding box center [271, 83] width 275 height 157
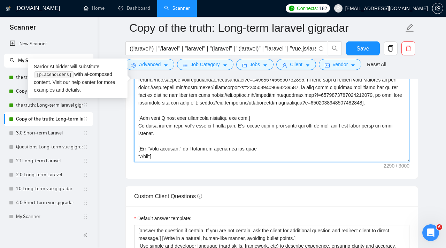
drag, startPoint x: 183, startPoint y: 149, endPoint x: 238, endPoint y: 148, distance: 54.7
click at [238, 148] on textarea "Cover letter template:" at bounding box center [271, 83] width 275 height 157
click at [258, 150] on textarea "Cover letter template:" at bounding box center [271, 83] width 275 height 157
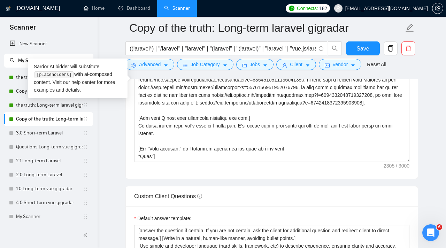
click at [292, 176] on div "Cover letter template:" at bounding box center [272, 82] width 292 height 192
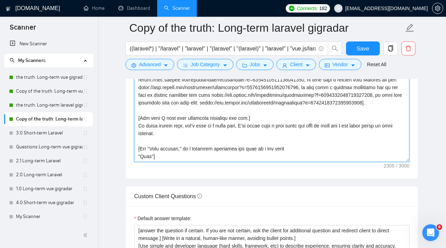
click at [298, 156] on textarea "Cover letter template:" at bounding box center [271, 83] width 275 height 157
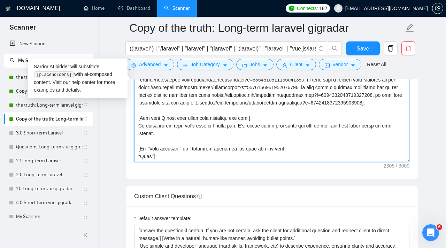
click at [298, 147] on textarea "Cover letter template:" at bounding box center [271, 83] width 275 height 157
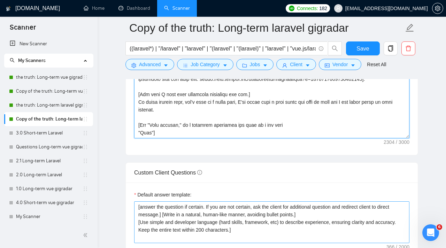
scroll to position [885, 0]
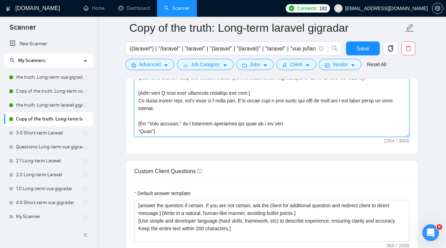
click at [139, 131] on textarea "Cover letter template:" at bounding box center [271, 58] width 275 height 157
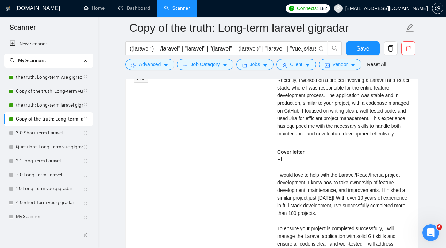
scroll to position [1397, 0]
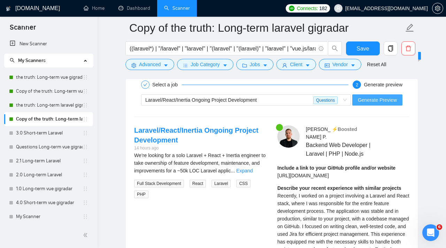
click at [395, 104] on button "Generate Preview" at bounding box center [377, 99] width 50 height 11
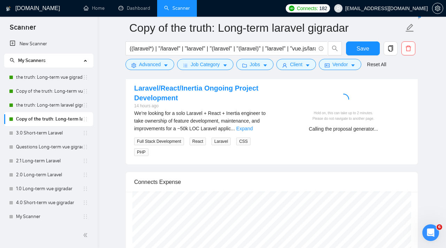
scroll to position [1438, 0]
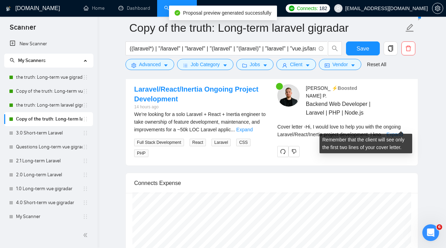
click at [396, 129] on div "Cover letter - Hi, I would love to help you with the ongoing Laravel/React/Iner…" at bounding box center [343, 130] width 132 height 15
click at [396, 132] on link "Expand" at bounding box center [394, 135] width 16 height 6
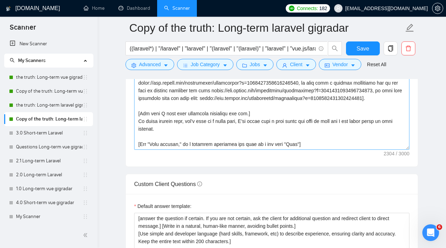
scroll to position [115, 0]
click at [262, 125] on textarea "Cover letter template:" at bounding box center [271, 71] width 275 height 157
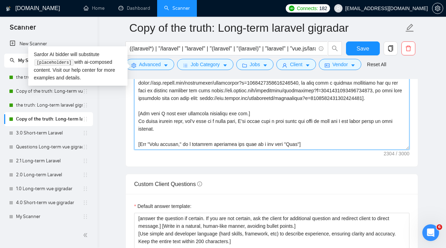
drag, startPoint x: 183, startPoint y: 143, endPoint x: 249, endPoint y: 142, distance: 66.5
click at [249, 142] on textarea "Cover letter template:" at bounding box center [271, 71] width 275 height 157
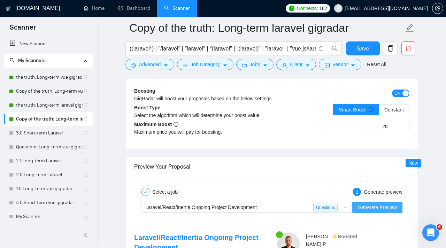
type textarea "[Write a cover letter in a natural, human-like manner, avoiding bullet points.]…"
click at [373, 209] on span "Generate Preview" at bounding box center [377, 207] width 39 height 8
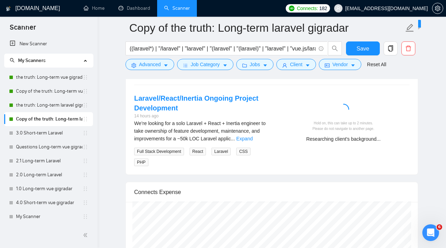
scroll to position [1430, 0]
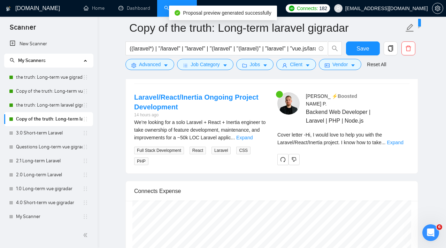
click at [397, 123] on div "Erik P . ⚡️Boosted Backend Web Developer | Laravel | PHP | Node.js Include a li…" at bounding box center [343, 128] width 143 height 72
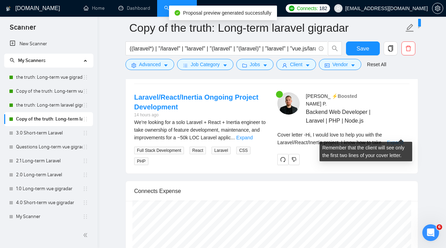
click at [398, 140] on link "Expand" at bounding box center [395, 143] width 16 height 6
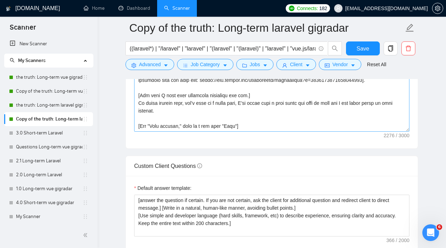
scroll to position [115, 0]
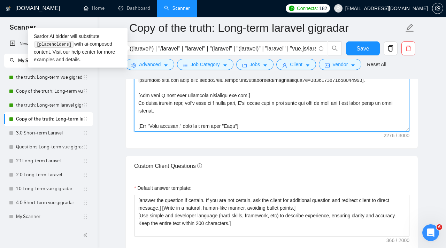
drag, startPoint x: 138, startPoint y: 125, endPoint x: 276, endPoint y: 124, distance: 138.9
click at [276, 124] on textarea "Cover letter template:" at bounding box center [271, 53] width 275 height 157
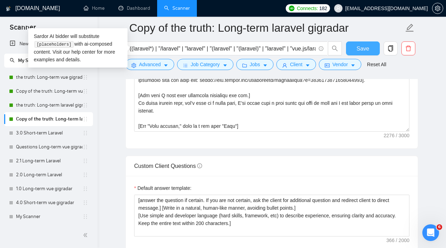
click at [359, 51] on span "Save" at bounding box center [362, 48] width 13 height 9
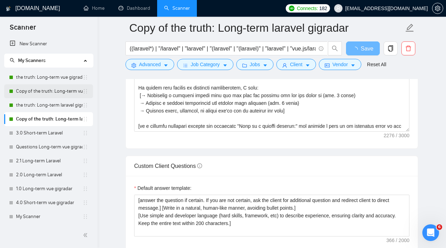
click at [43, 92] on link "Copy of the truth: Long-term vue gigradar" at bounding box center [49, 91] width 66 height 14
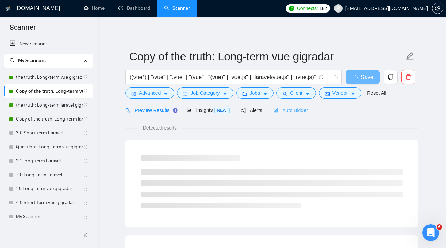
click at [296, 105] on div "Auto Bidder" at bounding box center [290, 110] width 34 height 16
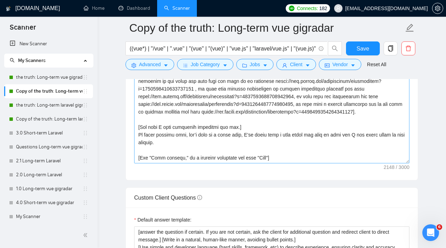
scroll to position [848, 0]
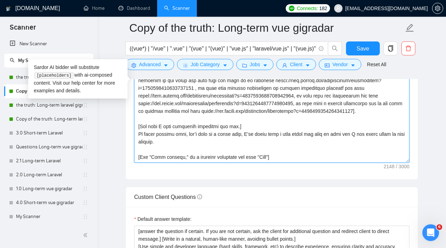
drag, startPoint x: 138, startPoint y: 157, endPoint x: 309, endPoint y: 154, distance: 171.3
click at [309, 154] on textarea "Cover letter template:" at bounding box center [271, 84] width 275 height 157
paste textarea "then on a new line"
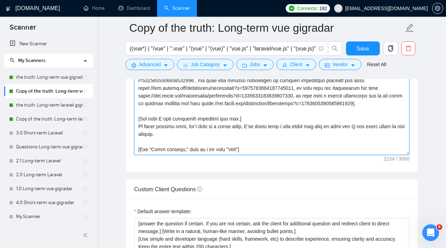
scroll to position [856, 0]
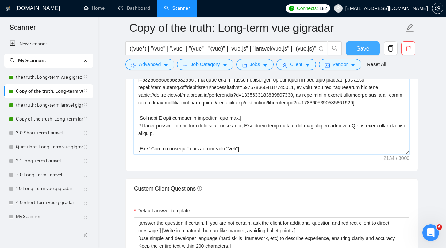
type textarea "[Write a cover letter in a natural, human-like manner, avoiding bullet points.]…"
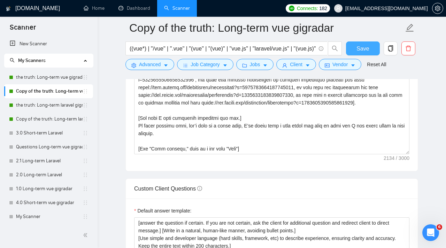
drag, startPoint x: 369, startPoint y: 45, endPoint x: 376, endPoint y: 55, distance: 12.7
click at [369, 45] on button "Save" at bounding box center [363, 48] width 34 height 14
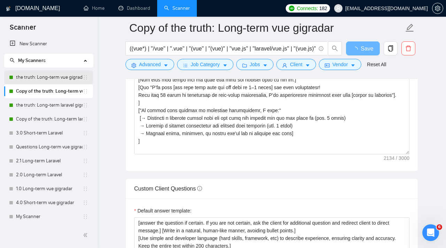
click at [39, 78] on link "the truth: Long-term vue gigradar" at bounding box center [49, 77] width 66 height 14
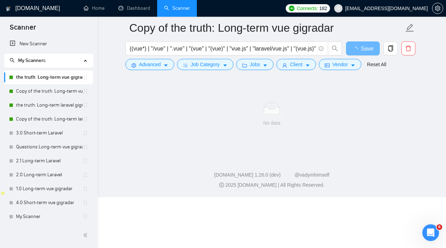
scroll to position [6, 0]
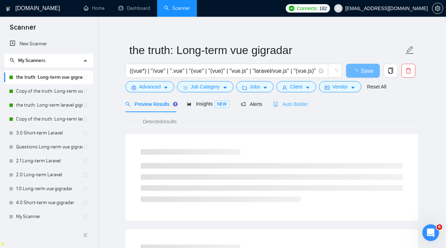
click at [304, 100] on div "Auto Bidder" at bounding box center [290, 104] width 34 height 16
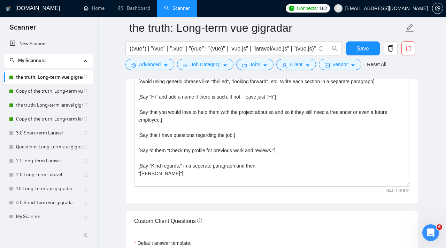
scroll to position [834, 0]
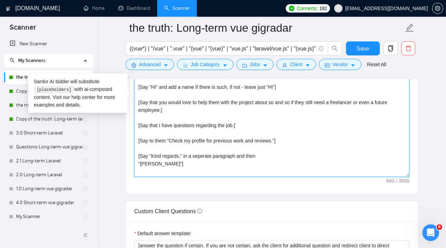
drag, startPoint x: 138, startPoint y: 155, endPoint x: 165, endPoint y: 162, distance: 28.1
click at [165, 162] on textarea "[Write a cover letter in a natural, human-like manner, avoiding bullet points.]…" at bounding box center [271, 98] width 275 height 157
paste textarea "then on a new line"
type textarea "[Write a cover letter in a natural, human-like manner, avoiding bullet points.]…"
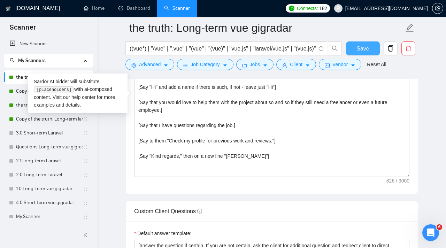
click at [357, 49] on span "Save" at bounding box center [362, 48] width 13 height 9
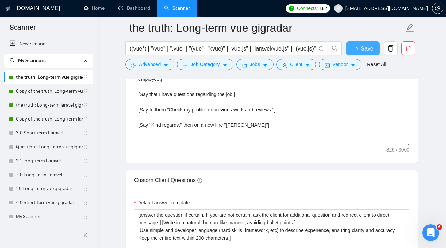
checkbox input "true"
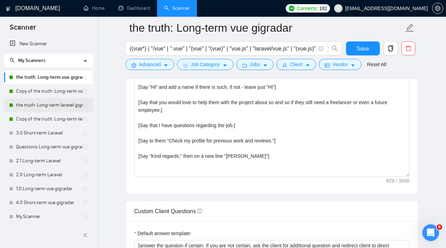
click at [43, 105] on link "the truth: Long-term laravel gigradar" at bounding box center [49, 105] width 66 height 14
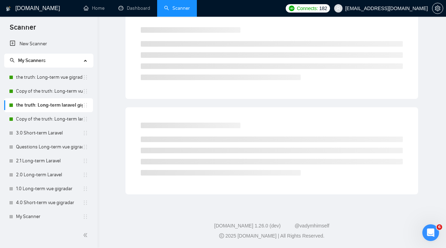
scroll to position [6, 0]
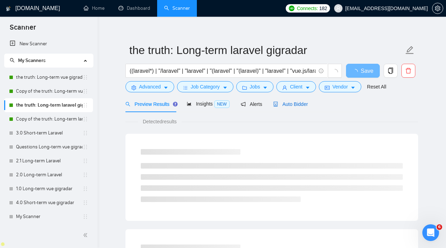
click at [298, 104] on span "Auto Bidder" at bounding box center [290, 104] width 34 height 6
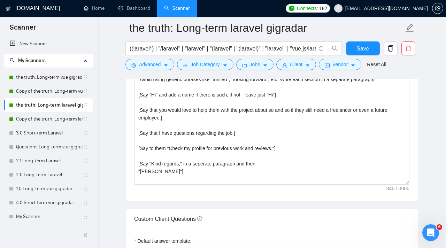
scroll to position [841, 0]
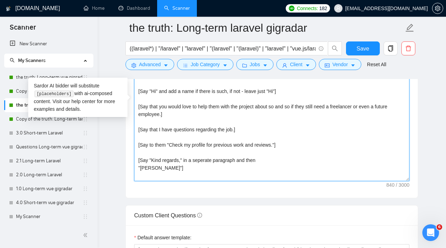
drag, startPoint x: 136, startPoint y: 162, endPoint x: 178, endPoint y: 167, distance: 42.5
click at [178, 167] on textarea "[Write a cover letter in a natural, human-like manner, avoiding bullet points.]…" at bounding box center [271, 102] width 275 height 157
paste textarea "then on a new line"
type textarea "[Write a cover letter in a natural, human-like manner, avoiding bullet points.]…"
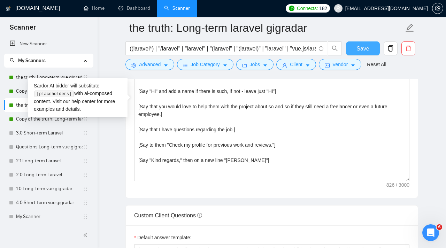
click at [354, 44] on button "Save" at bounding box center [363, 48] width 34 height 14
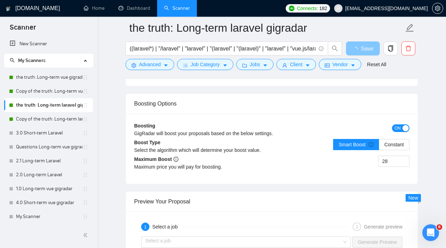
scroll to position [1286, 0]
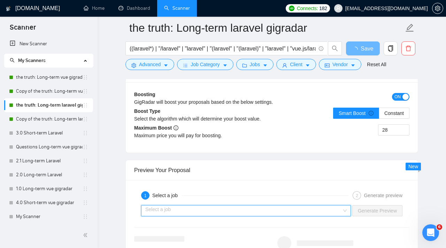
click at [305, 206] on input "search" at bounding box center [243, 210] width 196 height 10
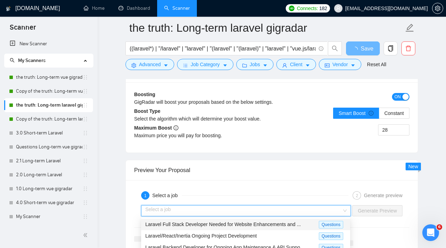
click at [265, 228] on div "Laravel Full Stack Developer Needed for Website Enhancements and ..." at bounding box center [231, 224] width 173 height 8
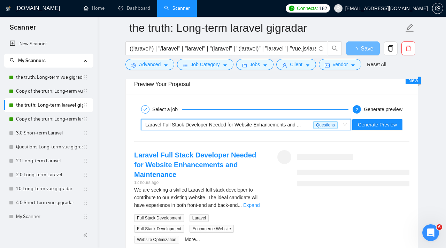
scroll to position [1382, 0]
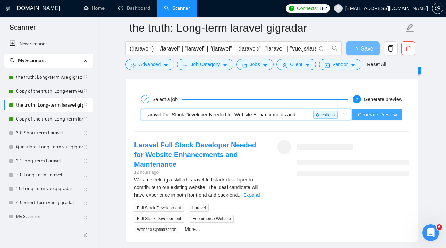
click at [389, 114] on span "Generate Preview" at bounding box center [377, 115] width 39 height 8
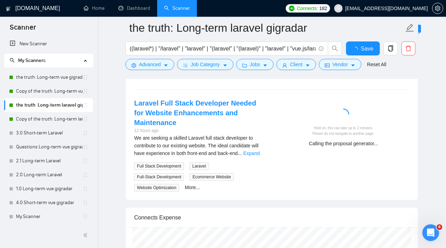
checkbox input "true"
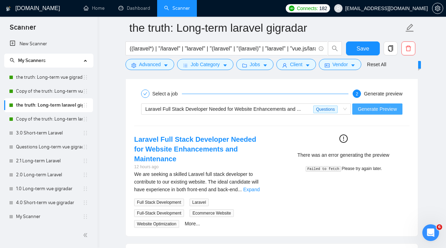
scroll to position [1387, 0]
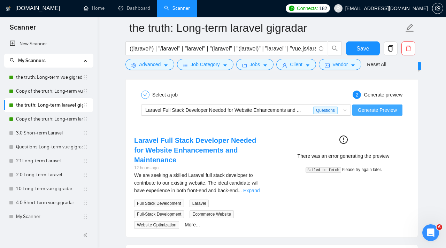
click at [367, 107] on span "Generate Preview" at bounding box center [377, 110] width 39 height 8
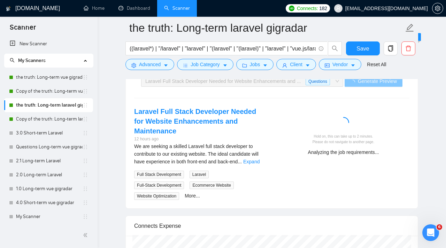
scroll to position [1417, 0]
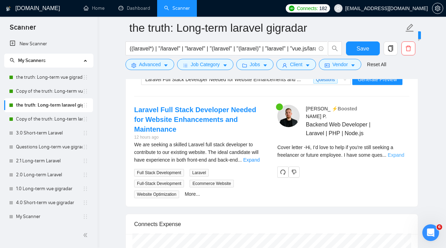
click at [404, 152] on link "Expand" at bounding box center [395, 155] width 16 height 6
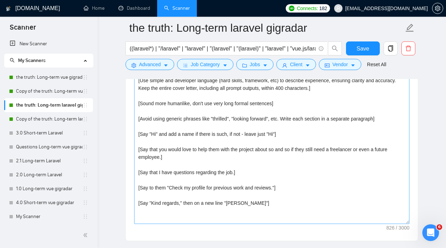
scroll to position [799, 0]
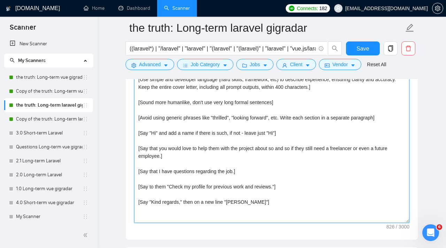
drag, startPoint x: 161, startPoint y: 157, endPoint x: 167, endPoint y: 161, distance: 7.5
click at [161, 157] on textarea "[Write a cover letter in a natural, human-like manner, avoiding bullet points.]…" at bounding box center [271, 144] width 275 height 157
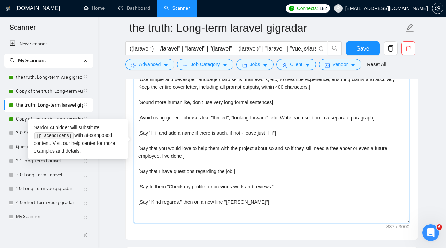
drag, startPoint x: 162, startPoint y: 156, endPoint x: 182, endPoint y: 156, distance: 19.8
click at [182, 156] on textarea "[Write a cover letter in a natural, human-like manner, avoiding bullet points.]…" at bounding box center [271, 144] width 275 height 157
paste textarea "’ve done [the main task from the job post in 3–4 words] for your competitors!"
type textarea "[Write a cover letter in a natural, human-like manner, avoiding bullet points.]…"
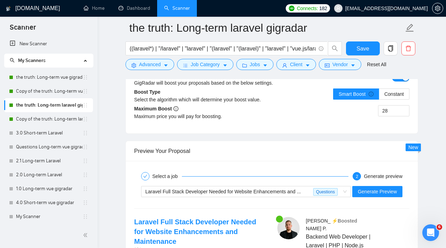
scroll to position [1307, 0]
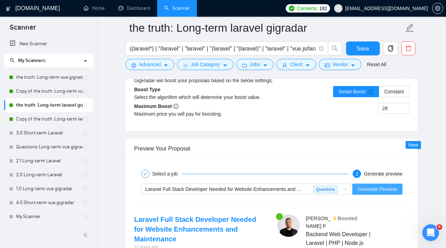
click at [391, 190] on span "Generate Preview" at bounding box center [377, 189] width 39 height 8
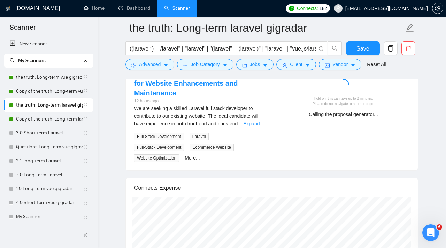
scroll to position [1455, 0]
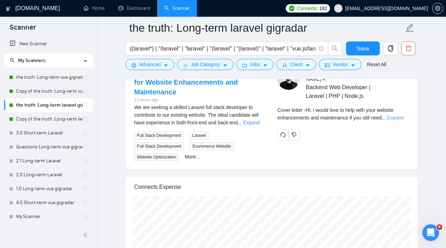
click at [398, 115] on link "Expand" at bounding box center [395, 118] width 16 height 6
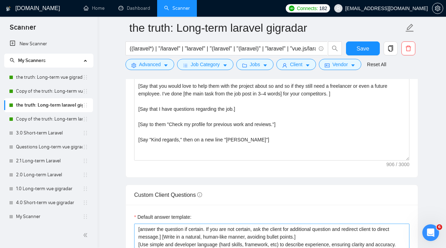
scroll to position [821, 0]
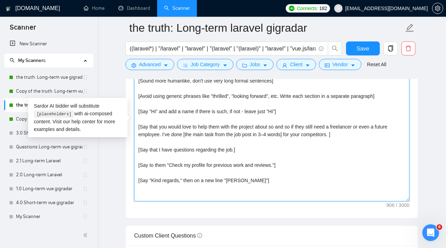
drag, startPoint x: 140, startPoint y: 165, endPoint x: 311, endPoint y: 166, distance: 171.3
click at [311, 166] on textarea "[Write a cover letter in a natural, human-like manner, avoiding bullet points.]…" at bounding box center [271, 123] width 275 height 157
paste textarea "include the statement "Here is a link to a similar project in my portfolio" and…"
drag, startPoint x: 193, startPoint y: 165, endPoint x: 298, endPoint y: 165, distance: 105.1
click at [298, 165] on textarea "[Write a cover letter in a natural, human-like manner, avoiding bullet points.]…" at bounding box center [271, 123] width 275 height 157
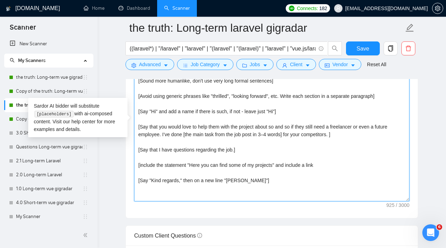
click at [326, 165] on textarea "[Write a cover letter in a natural, human-like manner, avoiding bullet points.]…" at bounding box center [271, 123] width 275 height 157
click at [312, 166] on textarea "[Write a cover letter in a natural, human-like manner, avoiding bullet points.]…" at bounding box center [271, 123] width 275 height 157
click at [330, 165] on textarea "[Write a cover letter in a natural, human-like manner, avoiding bullet points.]…" at bounding box center [271, 123] width 275 height 157
click at [279, 164] on textarea "[Write a cover letter in a natural, human-like manner, avoiding bullet points.]…" at bounding box center [271, 123] width 275 height 157
click at [340, 165] on textarea "[Write a cover letter in a natural, human-like manner, avoiding bullet points.]…" at bounding box center [271, 123] width 275 height 157
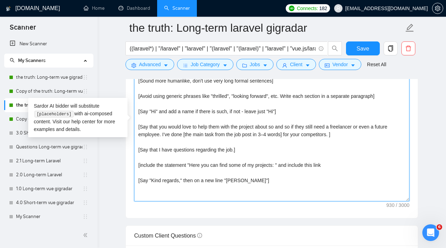
paste textarea "[URL][DOMAIN_NAME]"
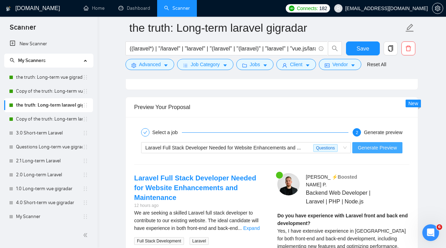
click at [369, 152] on button "Generate Preview" at bounding box center [377, 147] width 50 height 11
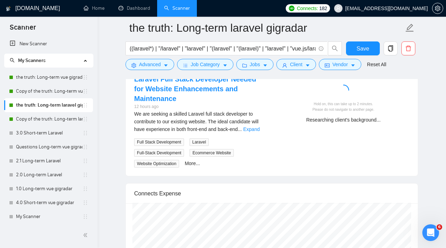
scroll to position [1448, 0]
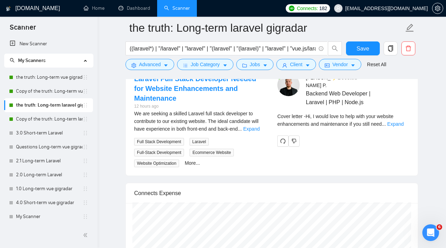
click at [397, 121] on div "Cover letter - Hi, I would love to help with your website enhancements and main…" at bounding box center [343, 122] width 132 height 20
click at [398, 121] on link "Expand" at bounding box center [395, 124] width 16 height 6
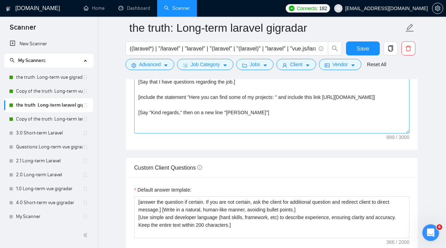
scroll to position [891, 0]
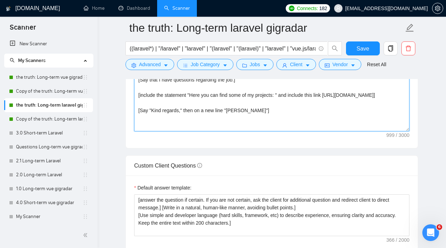
click at [226, 111] on textarea "[Write a cover letter in a natural, human-like manner, avoiding bullet points.]…" at bounding box center [271, 53] width 275 height 157
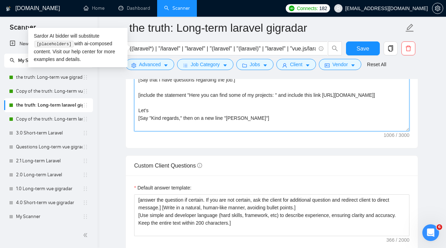
paste textarea "et’s jump on a quick call, I’ll start with a free audit and demo to show how I …"
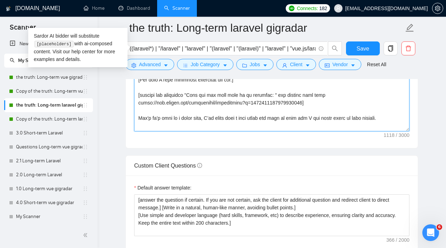
drag, startPoint x: 160, startPoint y: 118, endPoint x: 149, endPoint y: 119, distance: 10.4
click at [149, 119] on textarea "Cover letter template:" at bounding box center [271, 53] width 275 height 157
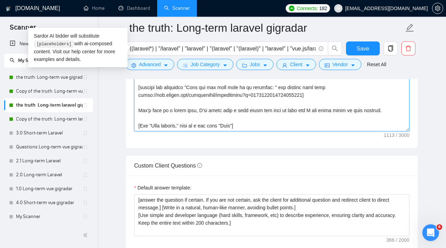
click at [185, 120] on textarea "Cover letter template:" at bounding box center [271, 53] width 275 height 157
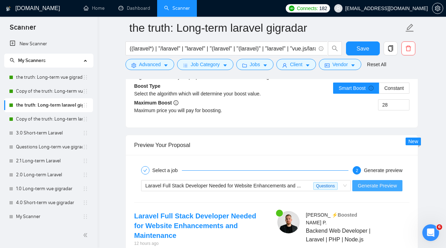
click at [382, 188] on span "Generate Preview" at bounding box center [377, 186] width 39 height 8
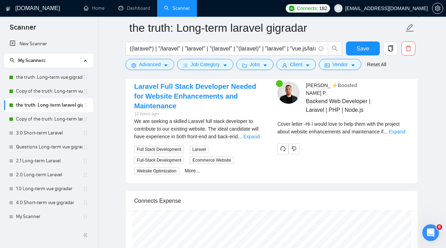
scroll to position [1443, 0]
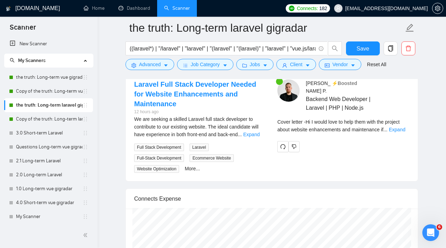
click at [405, 124] on div "Cover letter - Hi I would love to help them with the project about website enha…" at bounding box center [343, 125] width 132 height 15
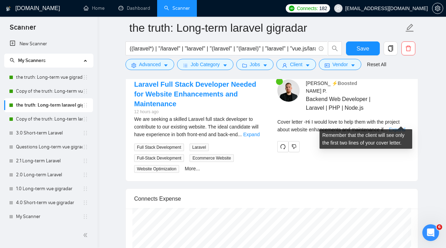
click at [403, 127] on link "Expand" at bounding box center [397, 130] width 16 height 6
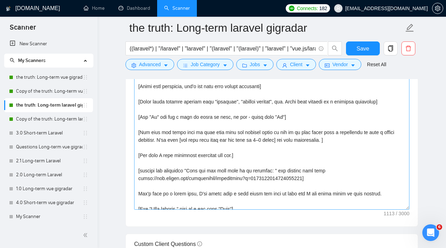
scroll to position [2, 0]
click at [217, 132] on textarea "Cover letter template:" at bounding box center [271, 131] width 275 height 157
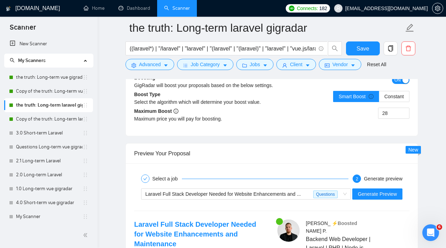
scroll to position [1357, 0]
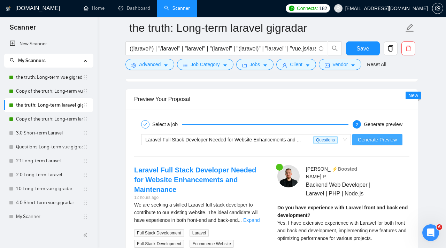
type textarea "[Lorem i dolor sitame co a elitsed, doeiu-temp incidi, utlabore etdolo magnaa.]…"
click at [380, 142] on span "Generate Preview" at bounding box center [377, 140] width 39 height 8
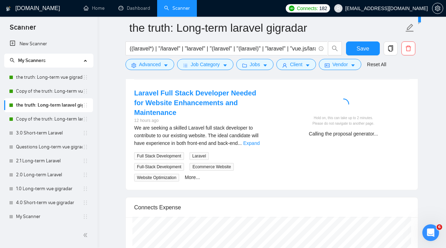
scroll to position [1434, 0]
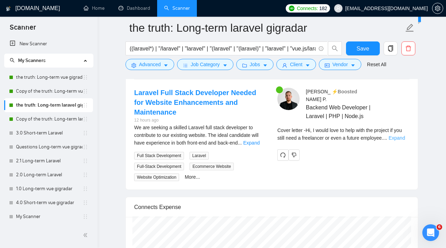
click at [402, 135] on link "Expand" at bounding box center [396, 138] width 16 height 6
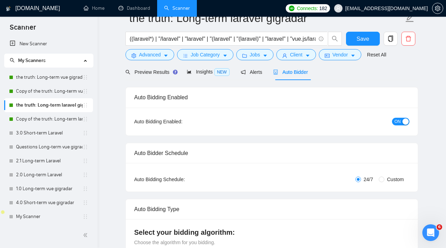
scroll to position [0, 0]
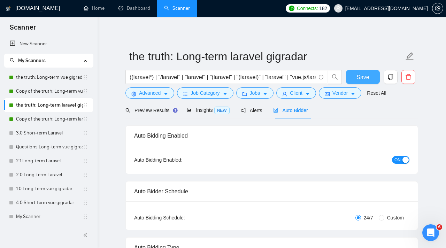
click at [369, 81] on button "Save" at bounding box center [363, 77] width 34 height 14
click at [38, 79] on link "the truth: Long-term vue gigradar" at bounding box center [49, 77] width 66 height 14
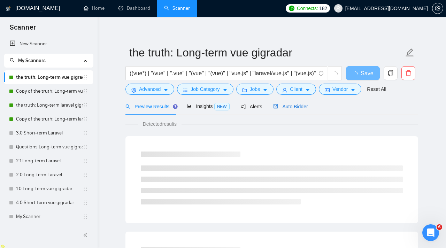
click at [291, 108] on span "Auto Bidder" at bounding box center [290, 107] width 34 height 6
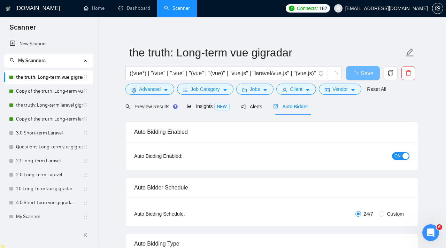
checkbox input "true"
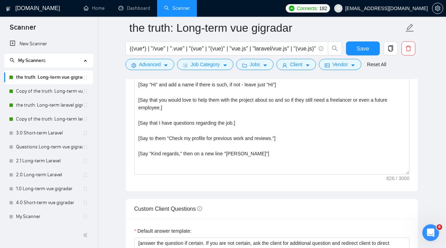
scroll to position [835, 0]
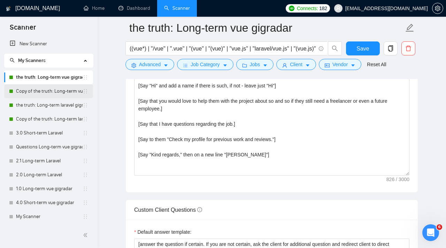
click at [45, 93] on link "Copy of the truth: Long-term vue gigradar" at bounding box center [49, 91] width 66 height 14
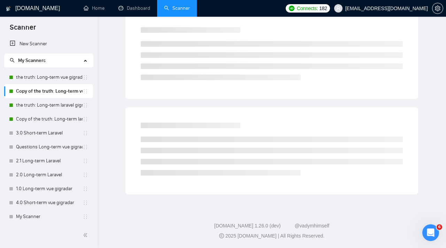
scroll to position [6, 0]
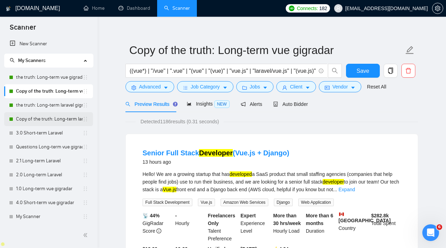
click at [49, 119] on link "Copy of the truth: Long-term laravel gigradar" at bounding box center [49, 119] width 66 height 14
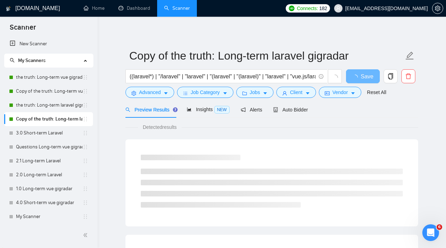
scroll to position [6, 0]
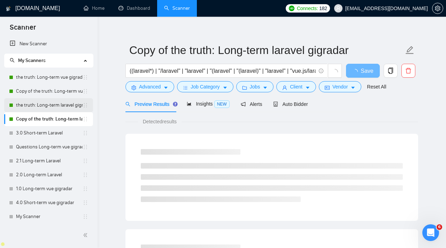
click at [53, 108] on link "the truth: Long-term laravel gigradar" at bounding box center [49, 105] width 66 height 14
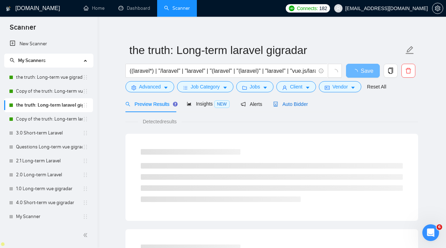
click at [302, 102] on span "Auto Bidder" at bounding box center [290, 104] width 34 height 6
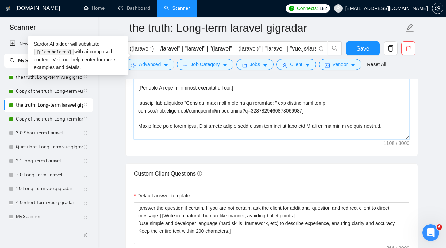
drag, startPoint x: 138, startPoint y: 104, endPoint x: 344, endPoint y: 108, distance: 206.1
click at [344, 108] on textarea "Cover letter template:" at bounding box center [271, 61] width 275 height 157
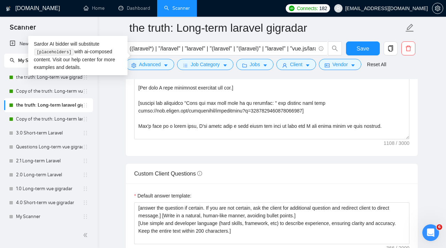
drag, startPoint x: 58, startPoint y: 80, endPoint x: 250, endPoint y: 115, distance: 195.0
click at [58, 80] on link "the truth: Long-term vue gigradar" at bounding box center [49, 77] width 66 height 14
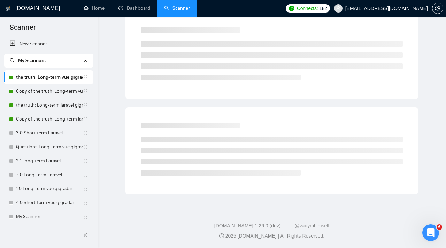
scroll to position [6, 0]
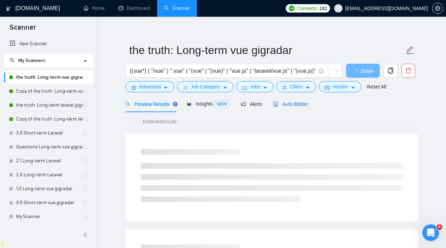
click at [289, 103] on span "Auto Bidder" at bounding box center [290, 104] width 34 height 6
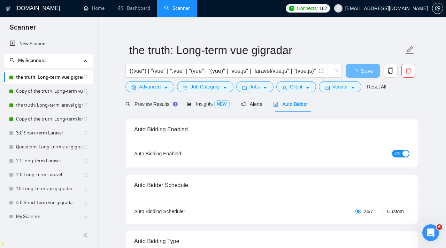
checkbox input "true"
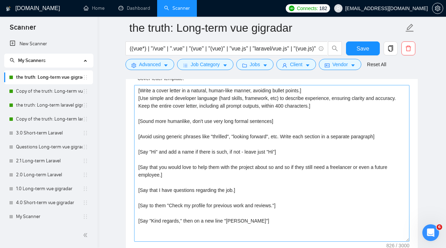
scroll to position [793, 0]
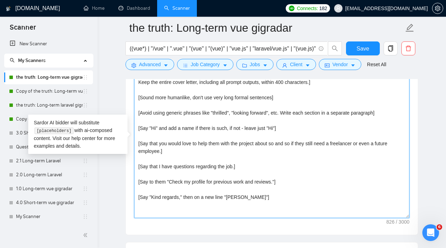
drag, startPoint x: 138, startPoint y: 182, endPoint x: 286, endPoint y: 180, distance: 148.0
click at [286, 180] on textarea "[Write a cover letter in a natural, human-like manner, avoiding bullet points.]…" at bounding box center [271, 139] width 275 height 157
paste textarea "include the statement "Here you can find some of my projects: " and include thi…"
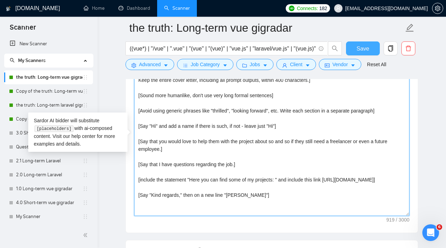
type textarea "[Write a cover letter in a natural, human-like manner, avoiding bullet points.]…"
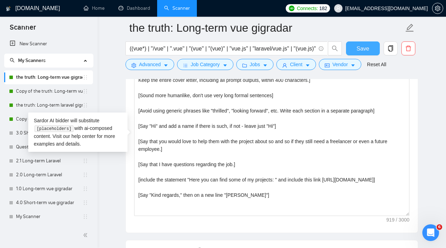
click at [366, 44] on span "Save" at bounding box center [362, 48] width 13 height 9
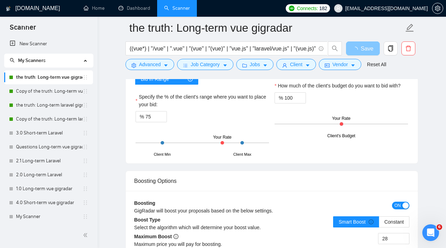
scroll to position [1167, 0]
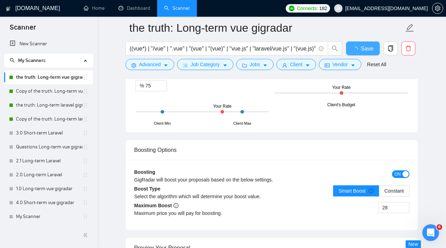
checkbox input "true"
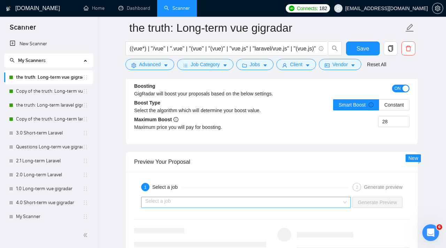
click at [308, 206] on input "search" at bounding box center [243, 202] width 196 height 10
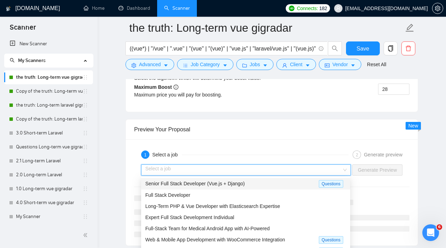
scroll to position [1332, 0]
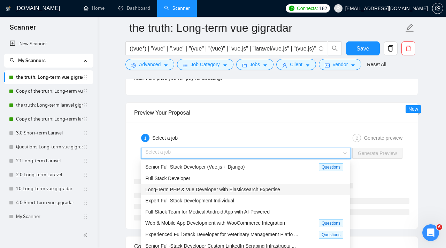
click at [265, 187] on span "Long-Term PHP & Vue Developer with Elasticsearch Expertise" at bounding box center [212, 190] width 135 height 6
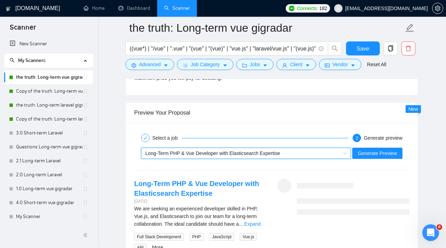
click at [377, 160] on div "~021955327927363294196 Long-Term PHP & Vue Developer with Elasticsearch Experti…" at bounding box center [271, 153] width 276 height 17
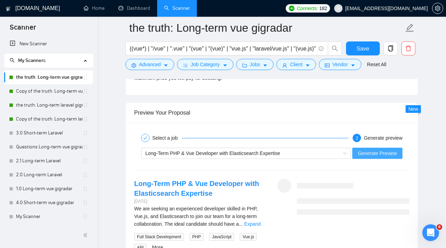
click at [377, 153] on span "Generate Preview" at bounding box center [377, 153] width 39 height 8
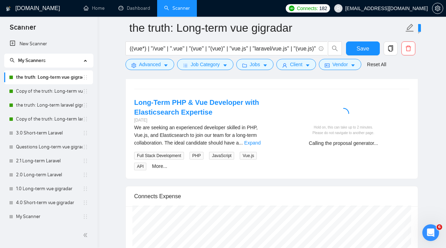
scroll to position [1415, 0]
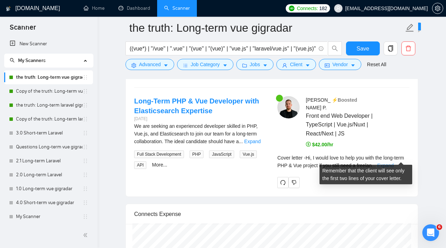
click at [393, 163] on link "Expand" at bounding box center [385, 166] width 16 height 6
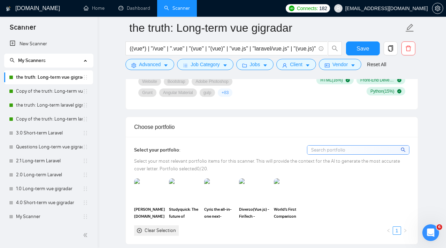
scroll to position [450, 0]
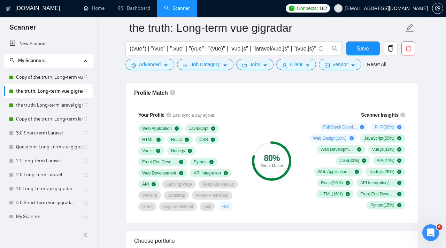
drag, startPoint x: 83, startPoint y: 91, endPoint x: 326, endPoint y: 3, distance: 258.1
